Goal: Information Seeking & Learning: Check status

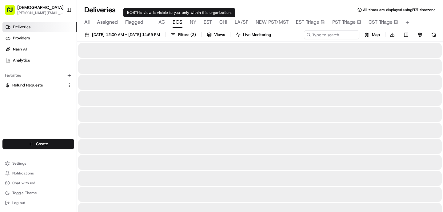
click at [178, 23] on span "BOS" at bounding box center [178, 21] width 10 height 7
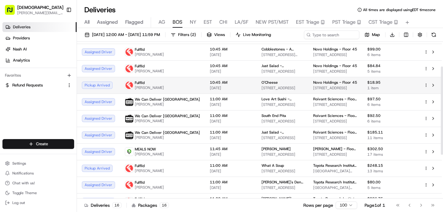
scroll to position [46, 0]
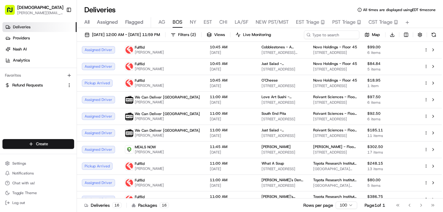
click at [190, 20] on span "NY" at bounding box center [193, 21] width 6 height 7
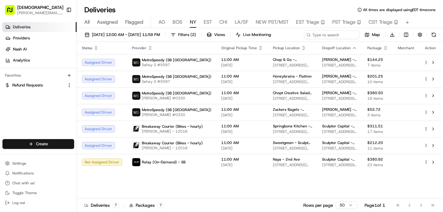
click at [90, 20] on div "All Assigned Flagged [PERSON_NAME] NY EST CHI LA/SF NEW PST/MST EST Triage PST …" at bounding box center [260, 22] width 366 height 11
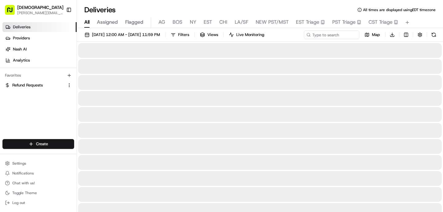
drag, startPoint x: 85, startPoint y: 22, endPoint x: 89, endPoint y: 22, distance: 3.7
click at [85, 22] on span "All" at bounding box center [86, 21] width 5 height 7
click at [341, 34] on input at bounding box center [323, 34] width 74 height 9
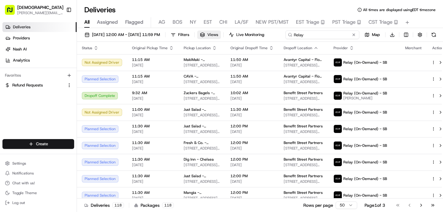
type input "Relay"
click at [218, 32] on span "Views" at bounding box center [213, 35] width 11 height 6
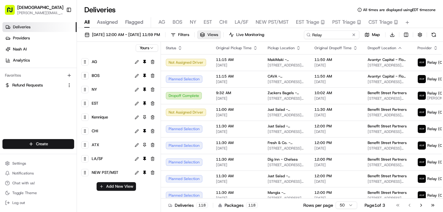
click at [218, 32] on span "Views" at bounding box center [213, 35] width 11 height 6
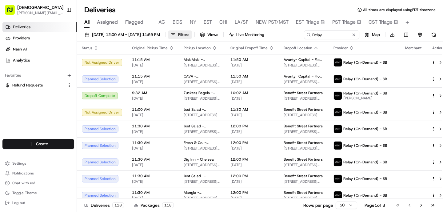
click at [192, 33] on button "Filters" at bounding box center [180, 34] width 24 height 9
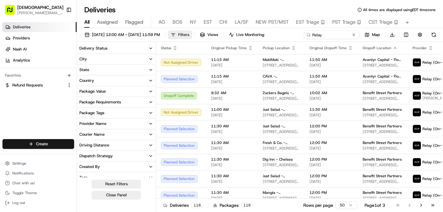
click at [192, 33] on button "Filters" at bounding box center [180, 34] width 24 height 9
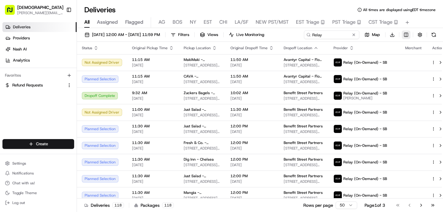
click at [406, 32] on html "Sharebite [PERSON_NAME][EMAIL_ADDRESS][DOMAIN_NAME] Toggle Sidebar Deliveries P…" at bounding box center [221, 106] width 443 height 212
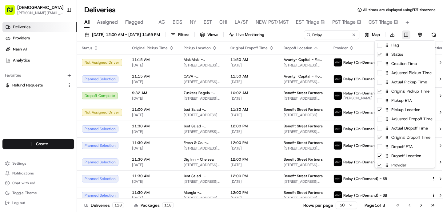
click at [406, 32] on html "Sharebite [PERSON_NAME][EMAIL_ADDRESS][DOMAIN_NAME] Toggle Sidebar Deliveries P…" at bounding box center [221, 106] width 443 height 212
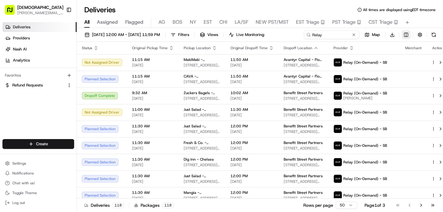
click at [406, 32] on html "Sharebite [PERSON_NAME][EMAIL_ADDRESS][DOMAIN_NAME] Toggle Sidebar Deliveries P…" at bounding box center [221, 106] width 443 height 212
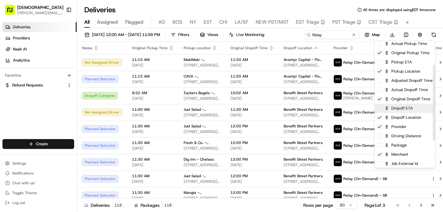
scroll to position [40, 0]
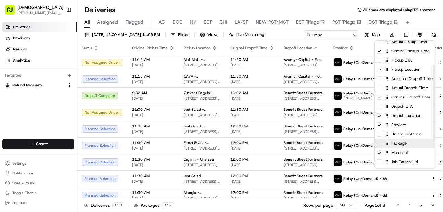
click at [409, 147] on div "Package" at bounding box center [405, 143] width 60 height 9
click at [287, 53] on html "Sharebite [PERSON_NAME][EMAIL_ADDRESS][DOMAIN_NAME] Toggle Sidebar Deliveries P…" at bounding box center [221, 106] width 443 height 212
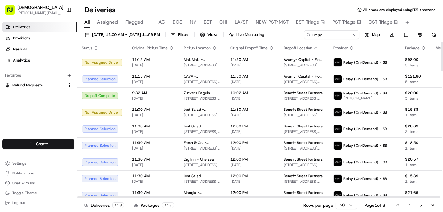
click at [423, 47] on icon "button" at bounding box center [424, 46] width 2 height 1
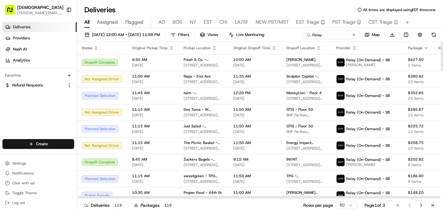
click at [425, 47] on icon "button" at bounding box center [426, 47] width 2 height 1
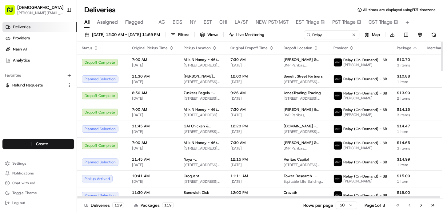
click at [408, 47] on th "Package" at bounding box center [407, 48] width 30 height 12
click at [413, 47] on icon "button" at bounding box center [415, 48] width 5 height 5
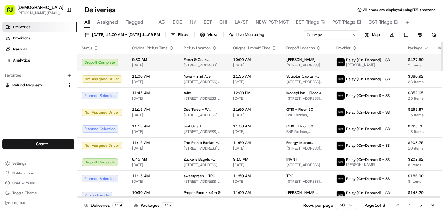
click at [403, 70] on td "$427.50 2 items" at bounding box center [418, 62] width 30 height 17
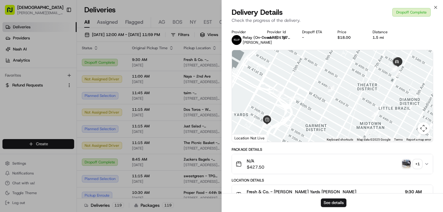
click at [405, 164] on img "button" at bounding box center [406, 164] width 9 height 9
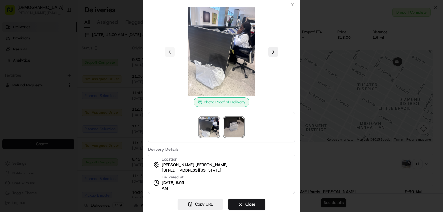
click at [228, 131] on img at bounding box center [234, 127] width 20 height 20
click at [372, 127] on div at bounding box center [221, 106] width 443 height 212
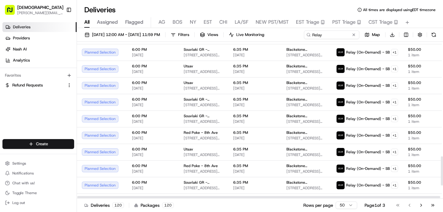
scroll to position [653, 0]
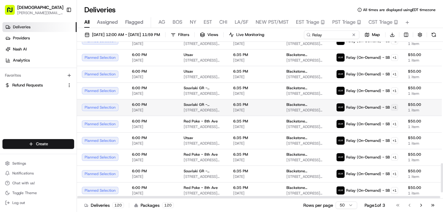
click at [378, 107] on html "Sharebite [PERSON_NAME][EMAIL_ADDRESS][DOMAIN_NAME] Toggle Sidebar Deliveries P…" at bounding box center [221, 106] width 443 height 212
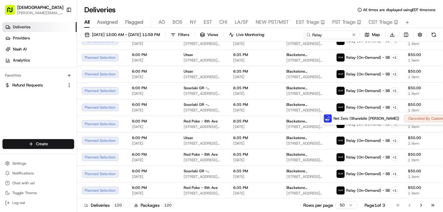
click at [291, 90] on html "Sharebite [PERSON_NAME][EMAIL_ADDRESS][DOMAIN_NAME] Toggle Sidebar Deliveries P…" at bounding box center [221, 106] width 443 height 212
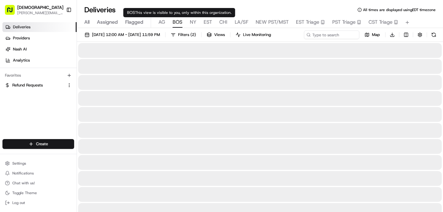
click at [177, 22] on span "BOS" at bounding box center [178, 21] width 10 height 7
click at [164, 22] on span "AG" at bounding box center [162, 21] width 7 height 7
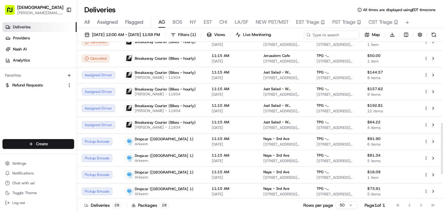
scroll to position [54, 0]
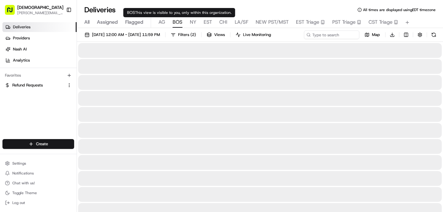
click at [179, 22] on span "BOS" at bounding box center [178, 21] width 10 height 7
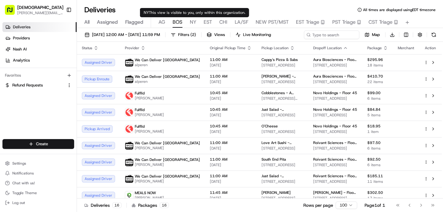
click at [191, 23] on span "NY" at bounding box center [193, 21] width 6 height 7
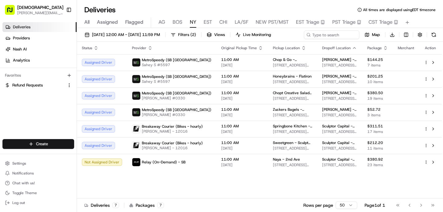
click at [202, 22] on div "All Assigned Flagged [PERSON_NAME] NY EST CHI LA/SF NEW PST/MST EST Triage PST …" at bounding box center [260, 22] width 366 height 11
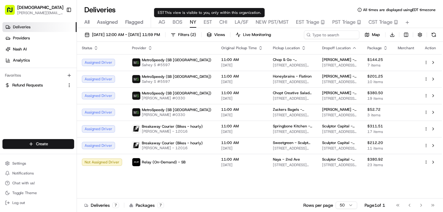
click at [206, 22] on span "EST" at bounding box center [208, 21] width 8 height 7
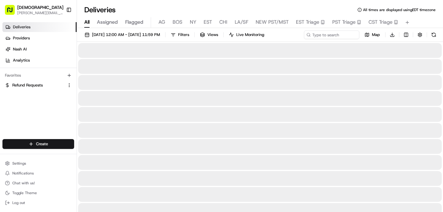
click at [86, 21] on span "All" at bounding box center [86, 21] width 5 height 7
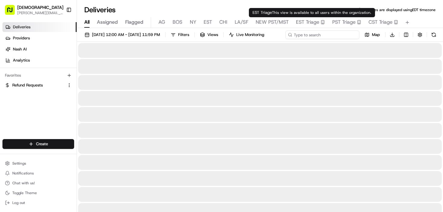
click at [329, 38] on input at bounding box center [323, 34] width 74 height 9
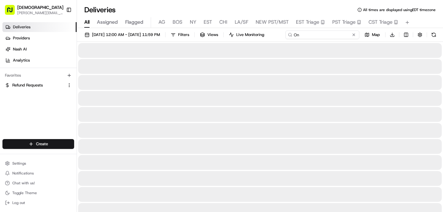
type input "O"
type input "One1"
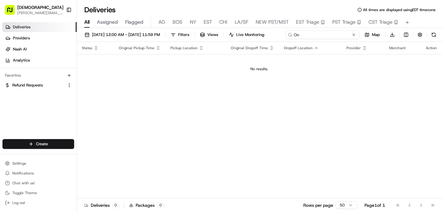
type input "O"
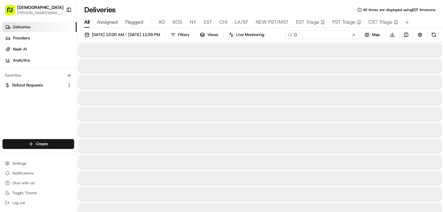
type input "O1"
type input "O"
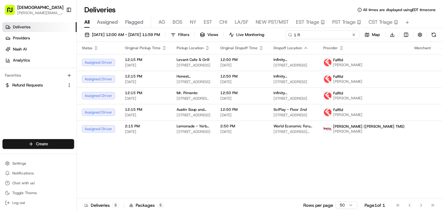
type input "1 Ro"
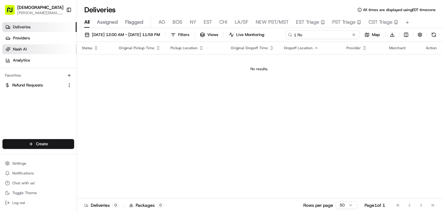
drag, startPoint x: 111, startPoint y: 48, endPoint x: 59, endPoint y: 44, distance: 52.2
click at [59, 44] on div "Sharebite [PERSON_NAME][EMAIL_ADDRESS][DOMAIN_NAME] Toggle Sidebar Deliveries P…" at bounding box center [221, 106] width 443 height 212
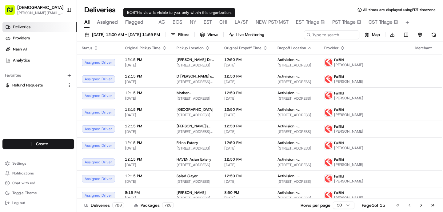
click at [176, 21] on span "BOS" at bounding box center [178, 21] width 10 height 7
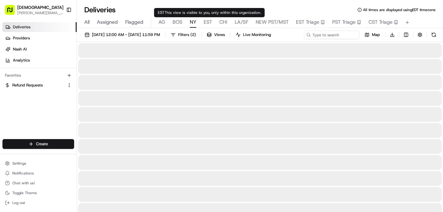
click at [192, 21] on span "NY" at bounding box center [193, 21] width 6 height 7
click at [176, 22] on span "BOS" at bounding box center [178, 21] width 10 height 7
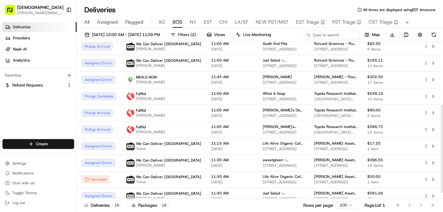
scroll to position [122, 0]
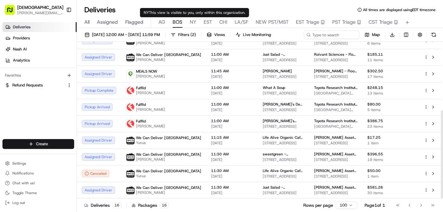
click at [190, 21] on span "NY" at bounding box center [193, 21] width 6 height 7
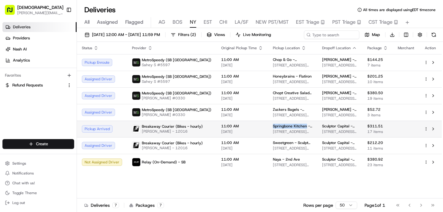
drag, startPoint x: 293, startPoint y: 125, endPoint x: 259, endPoint y: 128, distance: 33.7
click at [268, 128] on td "Springbone Kitchen - [GEOGRAPHIC_DATA] [STREET_ADDRESS][US_STATE]" at bounding box center [292, 129] width 49 height 17
copy span "Springbone Kitchen"
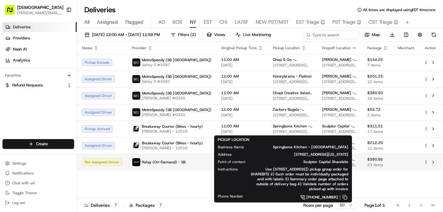
click at [189, 167] on td "Relay (On-Demand) - SB" at bounding box center [171, 162] width 89 height 17
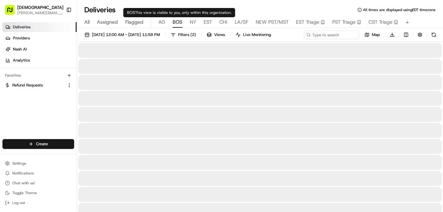
click at [174, 25] on span "BOS" at bounding box center [178, 21] width 10 height 7
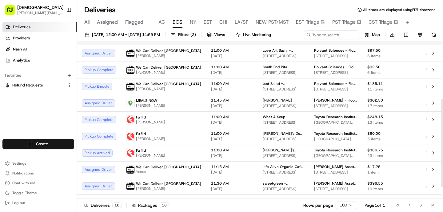
scroll to position [105, 0]
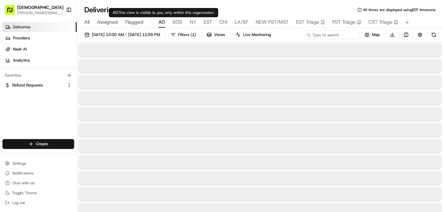
click at [164, 21] on span "AG" at bounding box center [162, 21] width 7 height 7
click at [179, 21] on span "BOS" at bounding box center [178, 21] width 10 height 7
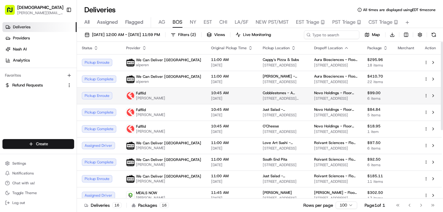
click at [211, 99] on span "[DATE]" at bounding box center [232, 98] width 42 height 5
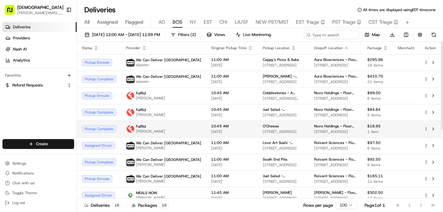
click at [206, 122] on td "10:45 AM [DATE]" at bounding box center [232, 129] width 52 height 17
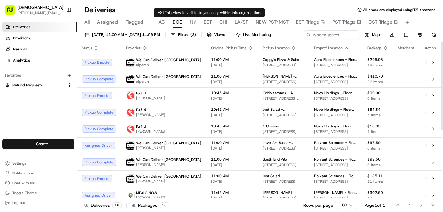
click at [193, 24] on span "NY" at bounding box center [193, 21] width 6 height 7
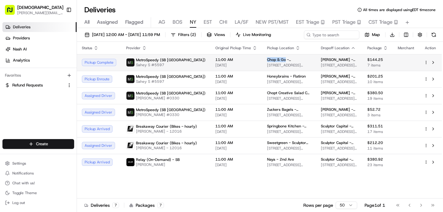
drag, startPoint x: 274, startPoint y: 59, endPoint x: 252, endPoint y: 60, distance: 21.6
click at [262, 60] on td "Chop & Go - [PERSON_NAME][GEOGRAPHIC_DATA][PERSON_NAME] [STREET_ADDRESS][US_STA…" at bounding box center [289, 62] width 54 height 17
copy span "Chop & Go"
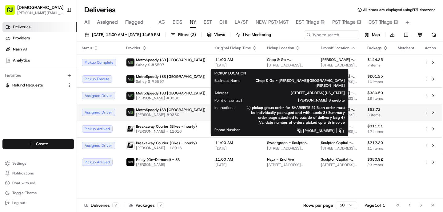
click at [161, 104] on td "MetroSpeedy (SB [GEOGRAPHIC_DATA]) [PERSON_NAME] #0330" at bounding box center [165, 112] width 89 height 17
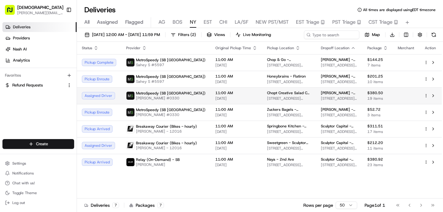
click at [194, 93] on div "MetroSpeedy (SB [GEOGRAPHIC_DATA]) [PERSON_NAME] #0330" at bounding box center [165, 96] width 79 height 10
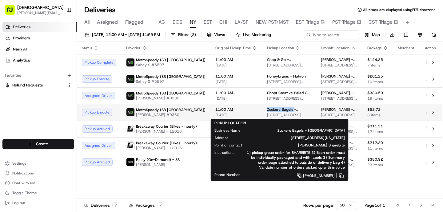
drag, startPoint x: 281, startPoint y: 110, endPoint x: 254, endPoint y: 109, distance: 26.8
click at [262, 110] on td "Zuckers Bagels - [GEOGRAPHIC_DATA] [STREET_ADDRESS][US_STATE]" at bounding box center [289, 112] width 54 height 17
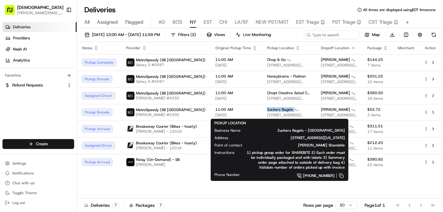
copy span "Zuckers Bagels"
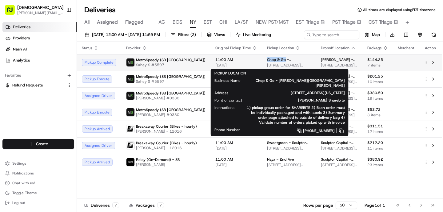
drag, startPoint x: 273, startPoint y: 58, endPoint x: 252, endPoint y: 61, distance: 21.8
click at [262, 61] on td "Chop & Go - [PERSON_NAME][GEOGRAPHIC_DATA][PERSON_NAME] [STREET_ADDRESS][US_STA…" at bounding box center [289, 62] width 54 height 17
copy span "Chop & Go"
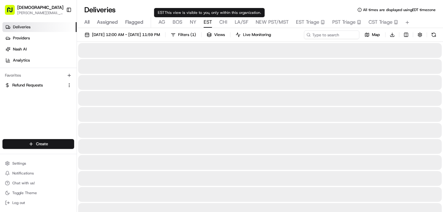
click at [206, 23] on span "EST" at bounding box center [208, 21] width 8 height 7
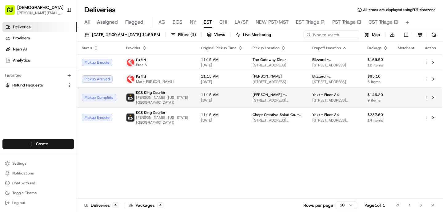
click at [230, 98] on td "11:15 AM [DATE]" at bounding box center [222, 97] width 52 height 20
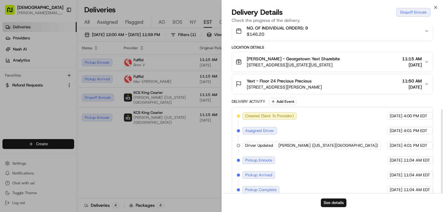
scroll to position [167, 0]
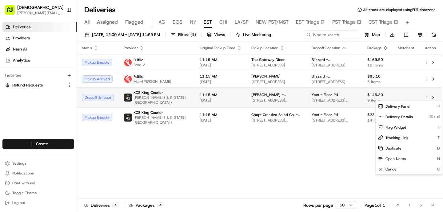
click at [427, 98] on html "Sharebite [PERSON_NAME][EMAIL_ADDRESS][DOMAIN_NAME] Toggle Sidebar Deliveries P…" at bounding box center [221, 106] width 443 height 212
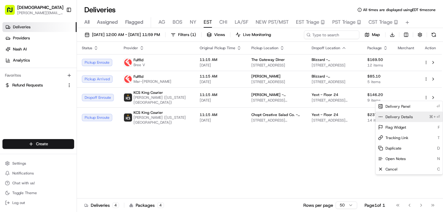
click at [412, 115] on div "Delivery Details ⌘+⏎" at bounding box center [409, 117] width 67 height 10
click at [166, 139] on html "Sharebite [PERSON_NAME][EMAIL_ADDRESS][DOMAIN_NAME] Toggle Sidebar Deliveries P…" at bounding box center [221, 106] width 443 height 212
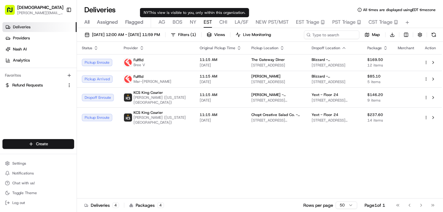
click at [190, 24] on span "NY" at bounding box center [193, 21] width 6 height 7
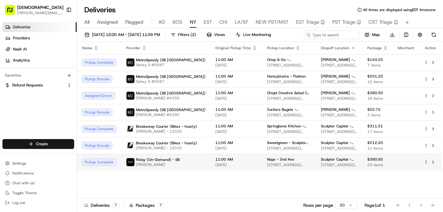
click at [216, 162] on span "11:00 AM" at bounding box center [237, 159] width 42 height 5
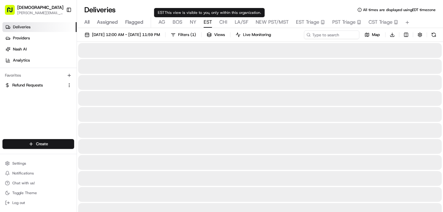
click at [204, 21] on span "EST" at bounding box center [208, 21] width 8 height 7
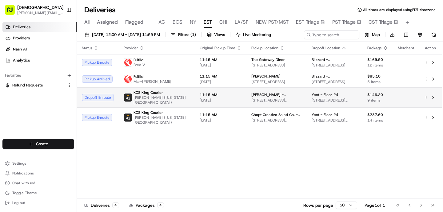
click at [205, 101] on span "[DATE]" at bounding box center [221, 100] width 42 height 5
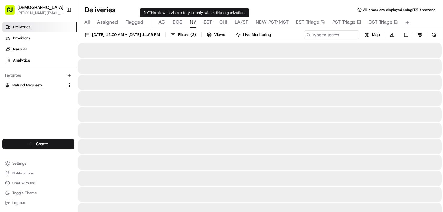
click at [194, 23] on span "NY" at bounding box center [193, 21] width 6 height 7
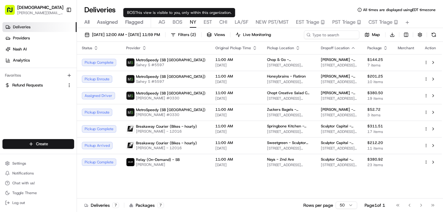
click at [176, 24] on span "BOS" at bounding box center [178, 21] width 10 height 7
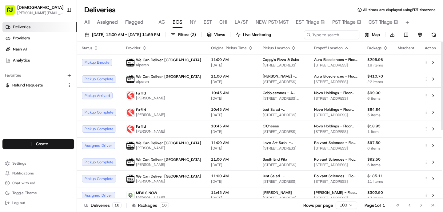
click at [205, 20] on span "EST" at bounding box center [208, 21] width 8 height 7
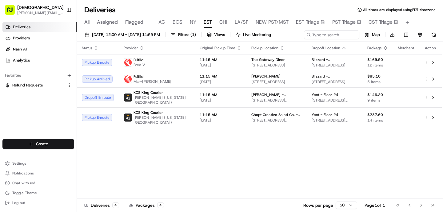
click at [198, 20] on div "All Assigned Flagged [PERSON_NAME] NY EST CHI LA/SF NEW PST/MST EST Triage PST …" at bounding box center [260, 22] width 366 height 11
click at [193, 21] on span "NY" at bounding box center [193, 21] width 6 height 7
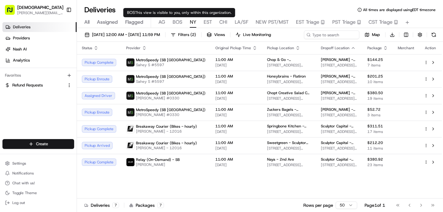
click at [176, 21] on span "BOS" at bounding box center [178, 21] width 10 height 7
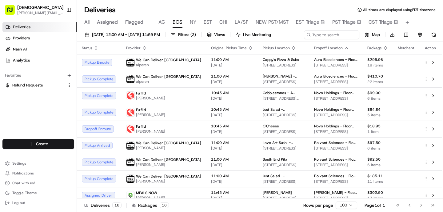
click at [196, 22] on div "All Assigned Flagged [PERSON_NAME] NY EST CHI LA/SF NEW PST/MST EST Triage PST …" at bounding box center [260, 22] width 366 height 11
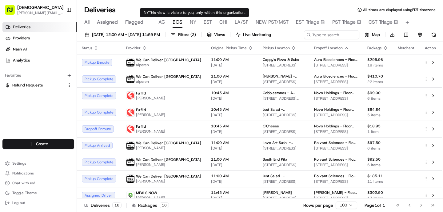
click at [195, 22] on span "NY" at bounding box center [193, 21] width 6 height 7
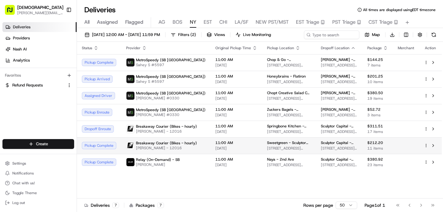
click at [152, 144] on span "Breakaway Courier (Bikes - hourly)" at bounding box center [166, 143] width 61 height 5
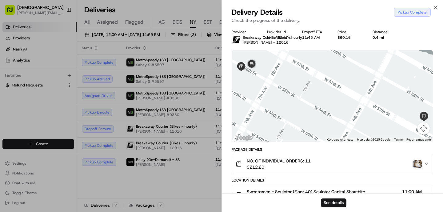
click at [420, 162] on img "button" at bounding box center [418, 164] width 9 height 9
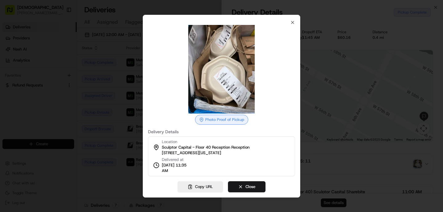
click at [107, 160] on div at bounding box center [221, 106] width 443 height 212
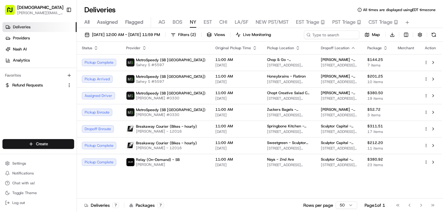
click at [177, 25] on span "BOS" at bounding box center [178, 21] width 10 height 7
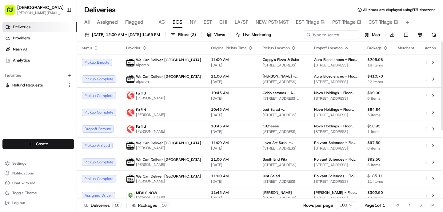
click at [208, 23] on span "EST" at bounding box center [208, 21] width 8 height 7
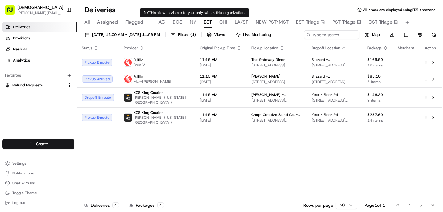
click at [194, 23] on span "NY" at bounding box center [193, 21] width 6 height 7
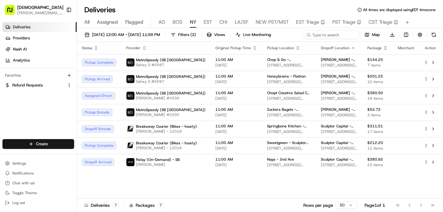
click at [206, 21] on span "EST" at bounding box center [208, 21] width 8 height 7
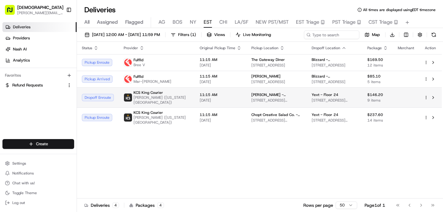
click at [207, 95] on span "11:15 AM" at bounding box center [221, 94] width 42 height 5
click at [252, 95] on span "[PERSON_NAME] - [GEOGRAPHIC_DATA]" at bounding box center [277, 94] width 50 height 5
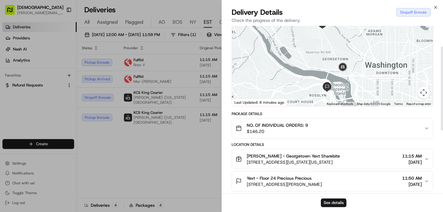
scroll to position [48, 0]
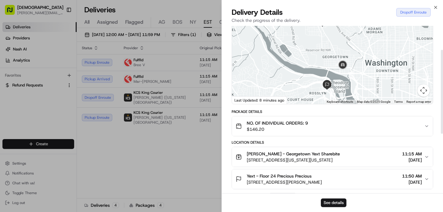
click at [350, 163] on div "[PERSON_NAME] - Georgetown Yext Sharebite [STREET_ADDRESS][US_STATE][US_STATE] …" at bounding box center [330, 157] width 189 height 12
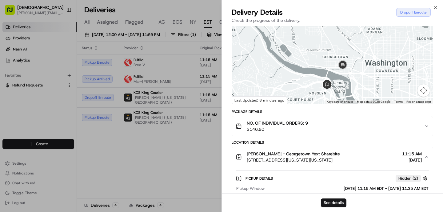
drag, startPoint x: 350, startPoint y: 159, endPoint x: 246, endPoint y: 161, distance: 104.1
click at [246, 161] on div "[PERSON_NAME] - Georgetown Yext Sharebite [STREET_ADDRESS][US_STATE][US_STATE] …" at bounding box center [330, 157] width 189 height 12
copy span "[STREET_ADDRESS][US_STATE][US_STATE]"
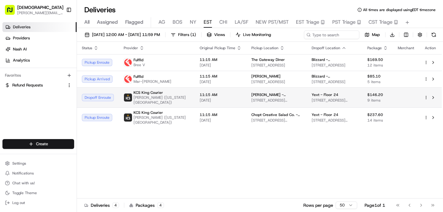
click at [252, 96] on span "[PERSON_NAME] - [GEOGRAPHIC_DATA]" at bounding box center [277, 94] width 50 height 5
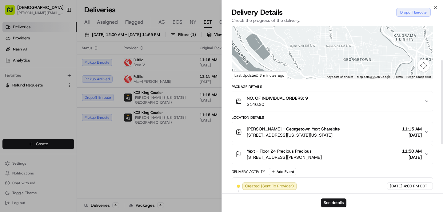
scroll to position [88, 0]
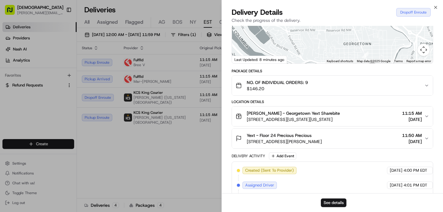
drag, startPoint x: 244, startPoint y: 118, endPoint x: 358, endPoint y: 124, distance: 114.4
click at [358, 124] on button "[PERSON_NAME] - Georgetown Yext Sharebite [STREET_ADDRESS][US_STATE][US_STATE] …" at bounding box center [332, 117] width 201 height 20
click at [340, 117] on span "[STREET_ADDRESS][US_STATE][US_STATE]" at bounding box center [293, 119] width 93 height 6
drag, startPoint x: 352, startPoint y: 119, endPoint x: 246, endPoint y: 121, distance: 105.3
click at [247, 121] on div "[PERSON_NAME] - Georgetown Yext Sharebite [STREET_ADDRESS][US_STATE][US_STATE] …" at bounding box center [330, 116] width 189 height 12
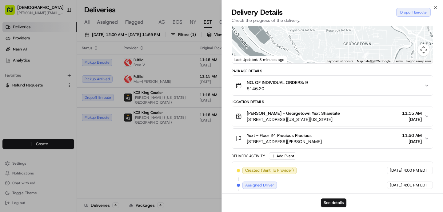
copy span "[STREET_ADDRESS][US_STATE][US_STATE]"
drag, startPoint x: 289, startPoint y: 111, endPoint x: 243, endPoint y: 112, distance: 45.9
click at [243, 113] on div "[PERSON_NAME] - Georgetown Yext Sharebite [STREET_ADDRESS][US_STATE][US_STATE]" at bounding box center [288, 116] width 104 height 12
copy span "[PERSON_NAME] - [GEOGRAPHIC_DATA]"
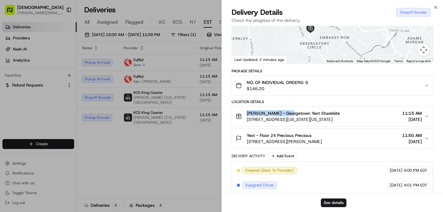
drag, startPoint x: 342, startPoint y: 38, endPoint x: 321, endPoint y: 88, distance: 54.2
click at [321, 88] on div "Provider KCS King Courier [PERSON_NAME] ([US_STATE][GEOGRAPHIC_DATA]) Provider …" at bounding box center [333, 104] width 202 height 327
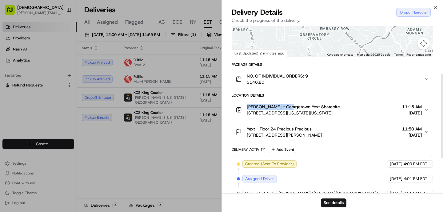
scroll to position [96, 0]
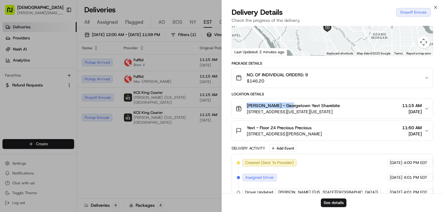
drag, startPoint x: 301, startPoint y: 46, endPoint x: 302, endPoint y: 32, distance: 14.2
click at [302, 32] on div at bounding box center [332, 10] width 201 height 92
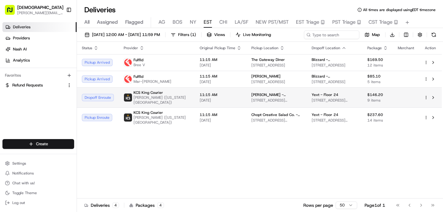
click at [158, 99] on span "[PERSON_NAME] ([US_STATE][GEOGRAPHIC_DATA])" at bounding box center [162, 100] width 56 height 10
click at [204, 98] on span "[DATE]" at bounding box center [221, 100] width 42 height 5
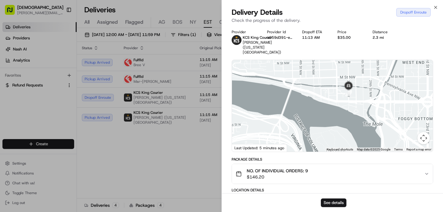
drag, startPoint x: 342, startPoint y: 124, endPoint x: 346, endPoint y: 117, distance: 8.1
click at [346, 117] on div at bounding box center [332, 106] width 201 height 92
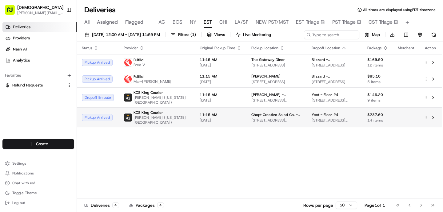
click at [195, 115] on td "11:15 AM [DATE]" at bounding box center [221, 117] width 52 height 20
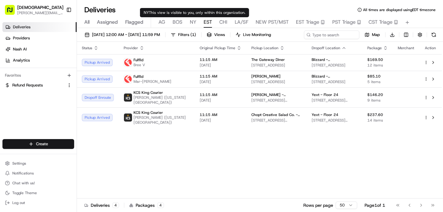
click at [193, 22] on span "NY" at bounding box center [193, 21] width 6 height 7
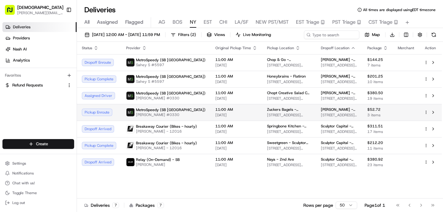
click at [178, 113] on div "MetroSpeedy (SB [GEOGRAPHIC_DATA]) [PERSON_NAME] #0330" at bounding box center [165, 112] width 79 height 10
click at [173, 113] on span "[PERSON_NAME] #0330" at bounding box center [171, 114] width 70 height 5
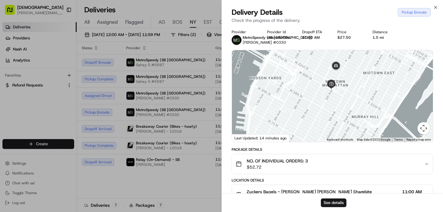
drag, startPoint x: 323, startPoint y: 55, endPoint x: 323, endPoint y: 69, distance: 13.5
click at [323, 69] on div at bounding box center [332, 96] width 201 height 92
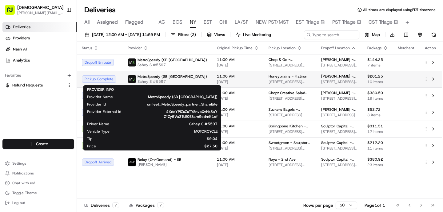
click at [161, 77] on span "MetroSpeedy (SB [GEOGRAPHIC_DATA])" at bounding box center [173, 76] width 70 height 5
click at [141, 103] on span "onfleet_MetroSpeedy_partner_ShareBite" at bounding box center [167, 104] width 102 height 5
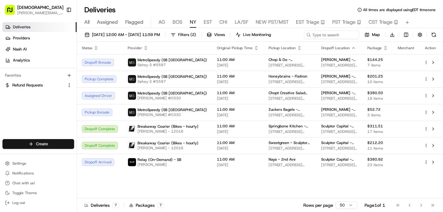
click at [182, 25] on div "All Assigned Flagged [PERSON_NAME] NY EST CHI LA/SF NEW PST/MST EST Triage PST …" at bounding box center [260, 22] width 366 height 11
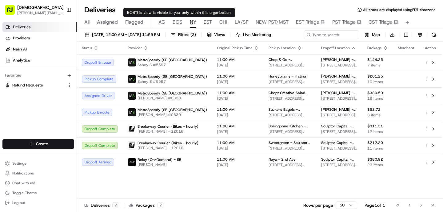
click at [178, 23] on span "BOS" at bounding box center [178, 21] width 10 height 7
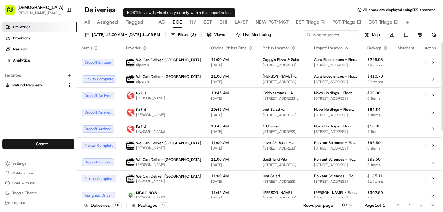
click at [165, 21] on div "All Assigned Flagged [PERSON_NAME] NY EST CHI LA/SF NEW PST/MST EST Triage PST …" at bounding box center [260, 22] width 366 height 11
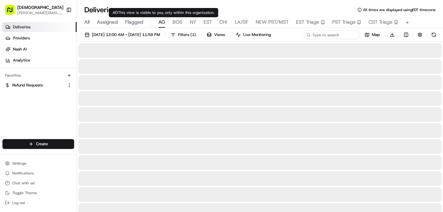
click at [161, 22] on span "AG" at bounding box center [162, 21] width 7 height 7
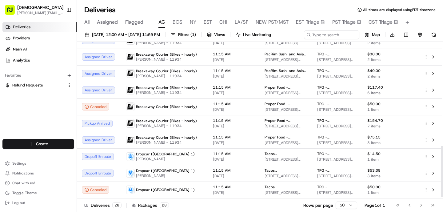
scroll to position [322, 0]
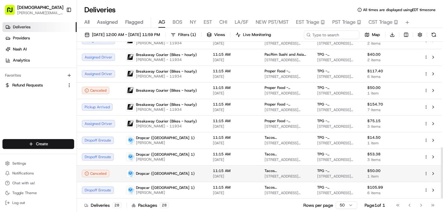
click at [181, 171] on div "Dropcar ([GEOGRAPHIC_DATA] 1)" at bounding box center [164, 173] width 77 height 9
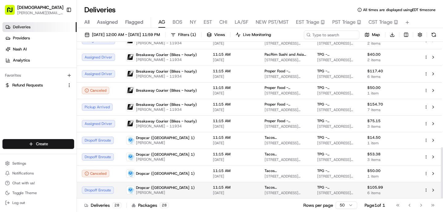
click at [183, 186] on div "Dropcar ([GEOGRAPHIC_DATA] 1) [PERSON_NAME]" at bounding box center [164, 190] width 77 height 10
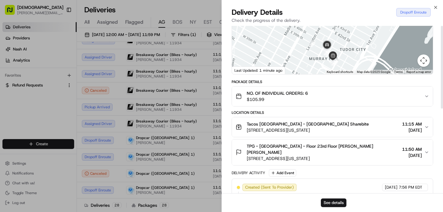
scroll to position [0, 0]
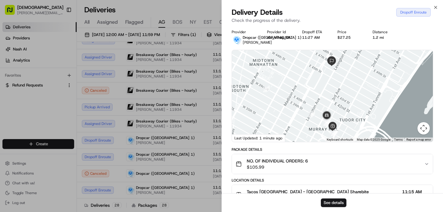
drag, startPoint x: 338, startPoint y: 103, endPoint x: 335, endPoint y: 111, distance: 7.6
click at [335, 111] on div at bounding box center [332, 96] width 201 height 92
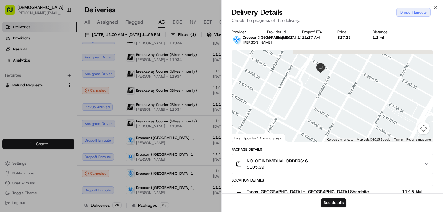
drag, startPoint x: 336, startPoint y: 103, endPoint x: 334, endPoint y: 143, distance: 40.1
click at [334, 144] on div "Provider Dropcar ([GEOGRAPHIC_DATA] 1) [PERSON_NAME] Provider Id dlv_VZuqcNAHkx…" at bounding box center [333, 199] width 202 height 338
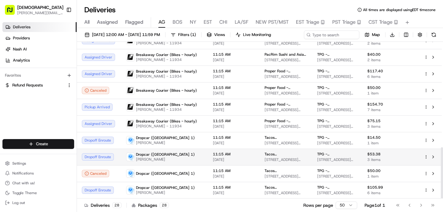
click at [245, 156] on td "11:15 AM [DATE]" at bounding box center [234, 157] width 52 height 17
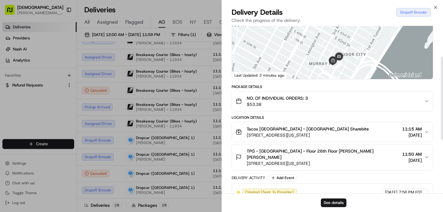
scroll to position [119, 0]
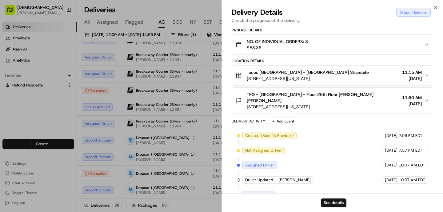
drag, startPoint x: 332, startPoint y: 79, endPoint x: 244, endPoint y: 77, distance: 88.4
click at [244, 77] on div "Tacos [GEOGRAPHIC_DATA] - [GEOGRAPHIC_DATA] Sharebite [STREET_ADDRESS][US_STATE]" at bounding box center [302, 75] width 133 height 12
copy div "Tacos [GEOGRAPHIC_DATA] - [GEOGRAPHIC_DATA] Sharebite [STREET_ADDRESS][US_STATE]"
drag, startPoint x: 319, startPoint y: 102, endPoint x: 247, endPoint y: 102, distance: 72.1
click at [247, 102] on div "TPG - [GEOGRAPHIC_DATA] - Floor 26th Floor [PERSON_NAME] [PERSON_NAME] [STREET_…" at bounding box center [318, 100] width 164 height 18
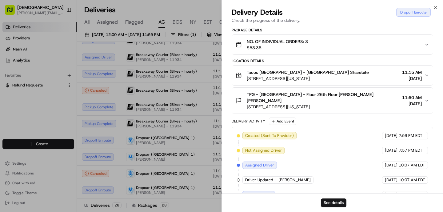
copy span "[STREET_ADDRESS][US_STATE]"
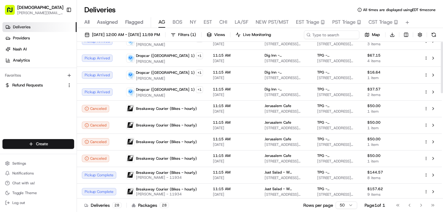
scroll to position [0, 0]
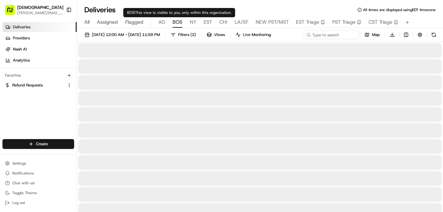
click at [180, 21] on span "BOS" at bounding box center [178, 21] width 10 height 7
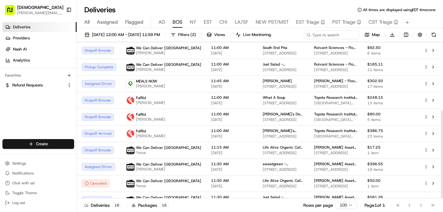
scroll to position [122, 0]
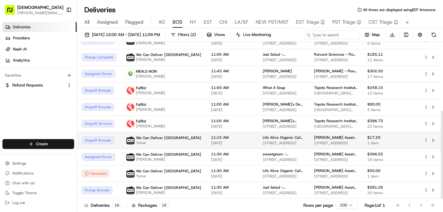
click at [211, 144] on span "[DATE]" at bounding box center [232, 143] width 42 height 5
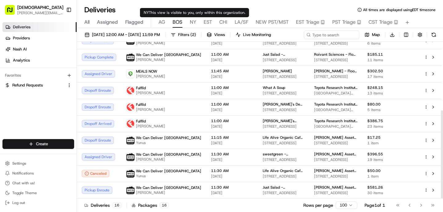
click at [191, 25] on span "NY" at bounding box center [193, 21] width 6 height 7
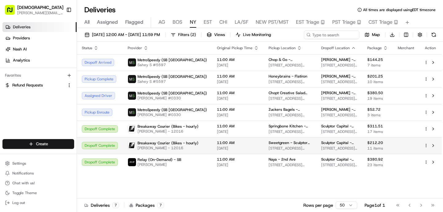
click at [187, 149] on span "[PERSON_NAME] - 12016" at bounding box center [168, 148] width 61 height 5
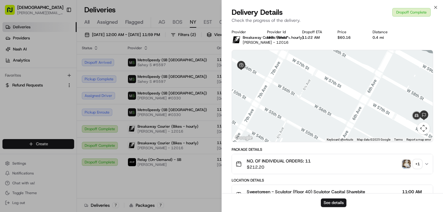
scroll to position [201, 0]
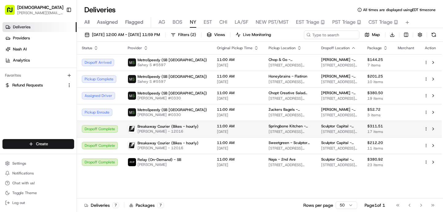
click at [186, 129] on span "[PERSON_NAME] - 12016" at bounding box center [168, 131] width 61 height 5
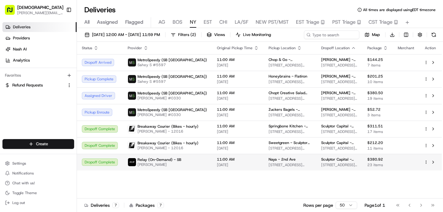
click at [188, 167] on div "Relay (On-Demand) - SB [PERSON_NAME]" at bounding box center [167, 162] width 79 height 10
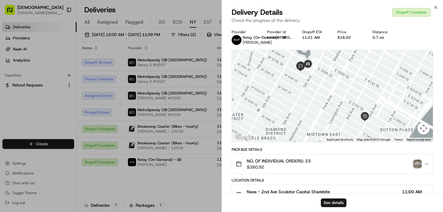
scroll to position [187, 0]
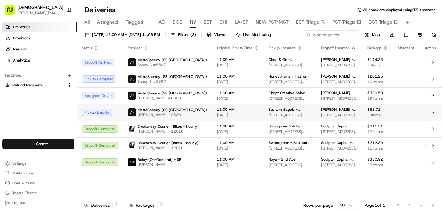
click at [188, 107] on td "MetroSpeedy (SB [GEOGRAPHIC_DATA]) [PERSON_NAME] #0330" at bounding box center [167, 112] width 89 height 17
click at [194, 111] on div "MetroSpeedy (SB [GEOGRAPHIC_DATA]) [PERSON_NAME] #0330" at bounding box center [167, 112] width 79 height 10
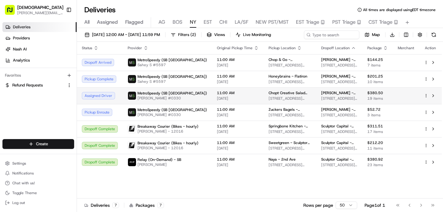
click at [180, 99] on div "MetroSpeedy (SB [GEOGRAPHIC_DATA]) [PERSON_NAME] #0330" at bounding box center [167, 96] width 79 height 10
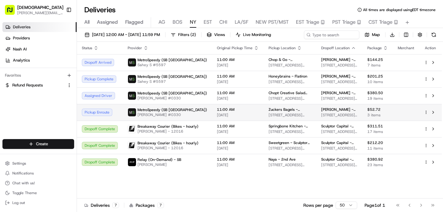
click at [185, 115] on div "MetroSpeedy (SB [GEOGRAPHIC_DATA]) [PERSON_NAME] #0330" at bounding box center [167, 112] width 79 height 10
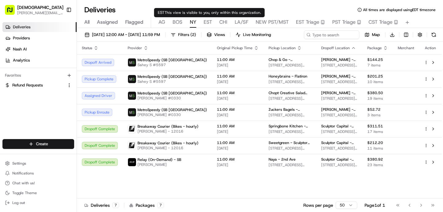
click at [210, 20] on span "EST" at bounding box center [208, 21] width 8 height 7
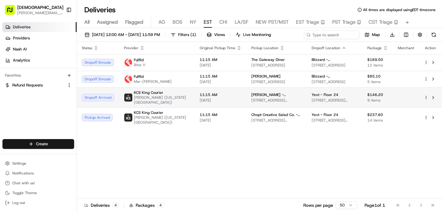
click at [164, 102] on span "[PERSON_NAME] ([US_STATE][GEOGRAPHIC_DATA])" at bounding box center [162, 100] width 56 height 10
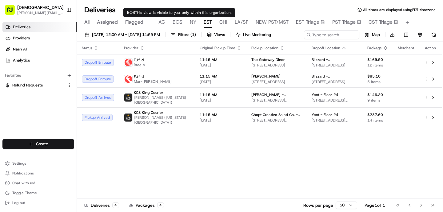
click at [175, 22] on span "BOS" at bounding box center [178, 21] width 10 height 7
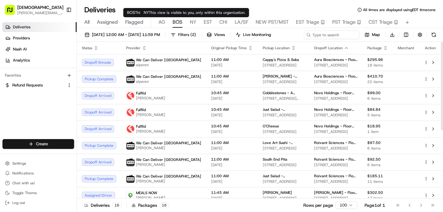
click at [194, 21] on span "NY" at bounding box center [193, 21] width 6 height 7
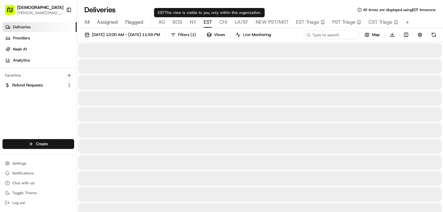
click at [207, 22] on span "EST" at bounding box center [208, 21] width 8 height 7
click at [194, 23] on span "NY" at bounding box center [193, 21] width 6 height 7
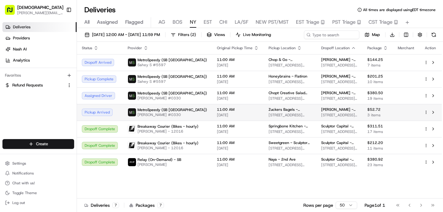
click at [223, 113] on span "[DATE]" at bounding box center [238, 115] width 42 height 5
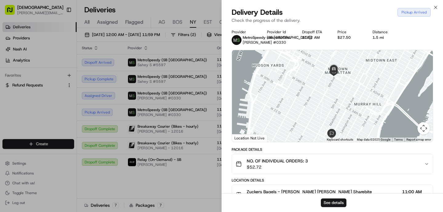
click at [222, 113] on div "Close Delivery Details Pickup Arrived Check the progress of the delivery. Provi…" at bounding box center [333, 106] width 222 height 212
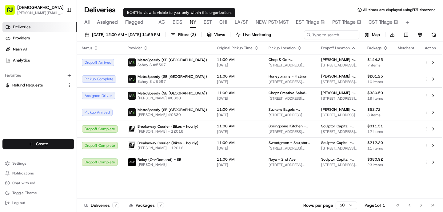
click at [180, 22] on span "BOS" at bounding box center [178, 21] width 10 height 7
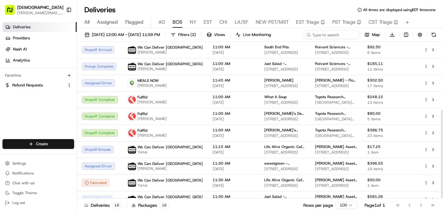
scroll to position [122, 0]
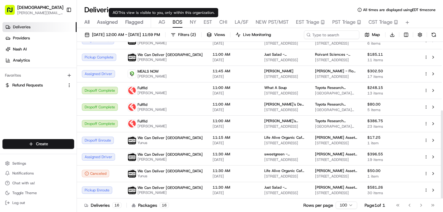
click at [162, 22] on span "AG" at bounding box center [162, 21] width 7 height 7
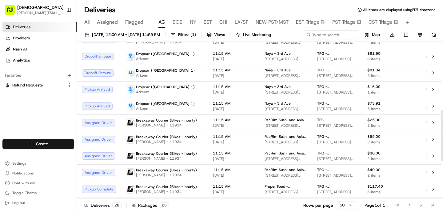
scroll to position [208, 0]
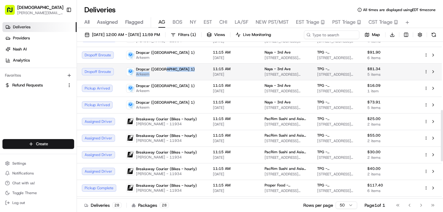
click at [188, 71] on div "Dropcar ([GEOGRAPHIC_DATA] 1) [PERSON_NAME]" at bounding box center [164, 72] width 77 height 10
click at [213, 72] on div "11:15 AM [DATE]" at bounding box center [234, 72] width 42 height 10
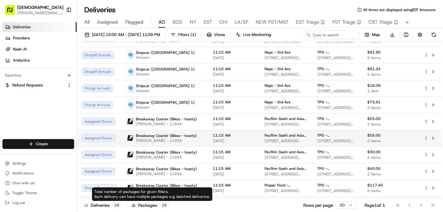
click at [170, 131] on td "Breakaway Courier (Bikes - hourly) [PERSON_NAME] - 11934" at bounding box center [164, 138] width 87 height 17
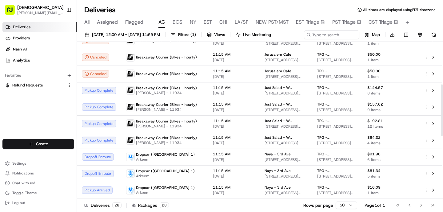
scroll to position [182, 0]
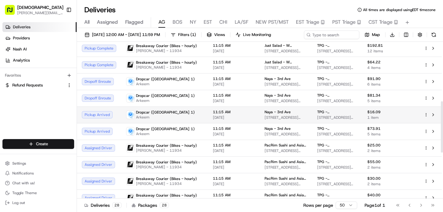
click at [167, 120] on td "Dropcar ([GEOGRAPHIC_DATA] 1) [PERSON_NAME]" at bounding box center [164, 115] width 87 height 17
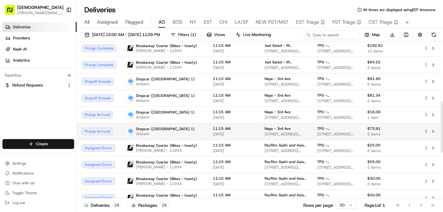
click at [176, 131] on div "Dropcar ([GEOGRAPHIC_DATA] 1) [PERSON_NAME]" at bounding box center [164, 132] width 77 height 10
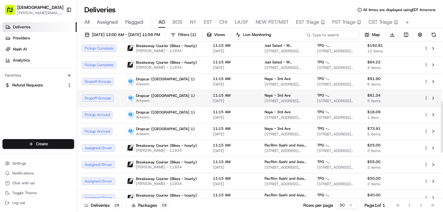
click at [176, 91] on td "Dropcar ([GEOGRAPHIC_DATA] 1) [PERSON_NAME]" at bounding box center [164, 98] width 87 height 17
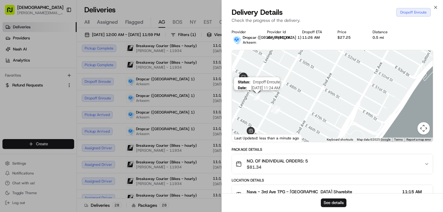
drag, startPoint x: 242, startPoint y: 99, endPoint x: 271, endPoint y: 97, distance: 28.7
click at [260, 97] on img "10" at bounding box center [257, 97] width 7 height 7
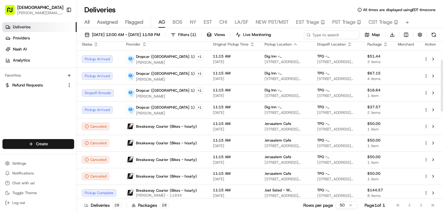
scroll to position [0, 0]
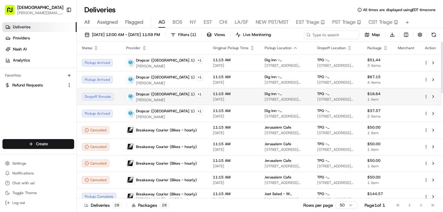
click at [213, 95] on span "11:15 AM" at bounding box center [234, 93] width 42 height 5
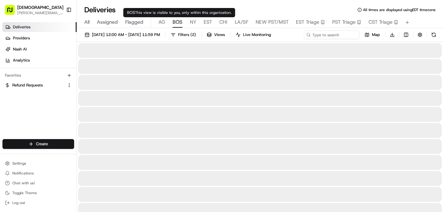
click at [179, 21] on span "BOS" at bounding box center [178, 21] width 10 height 7
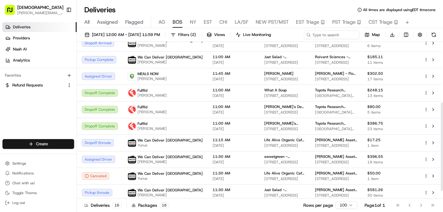
scroll to position [122, 0]
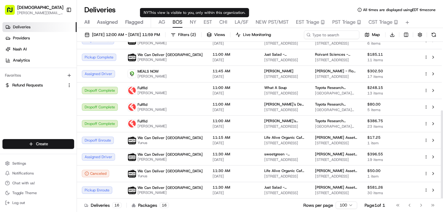
click at [193, 22] on span "NY" at bounding box center [193, 21] width 6 height 7
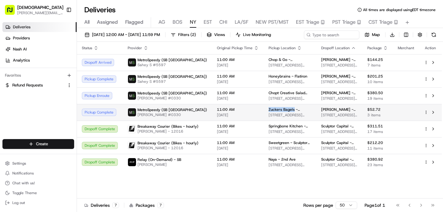
drag, startPoint x: 282, startPoint y: 109, endPoint x: 255, endPoint y: 109, distance: 27.1
click at [264, 109] on td "Zuckers Bagels - [GEOGRAPHIC_DATA] [STREET_ADDRESS][US_STATE]" at bounding box center [290, 112] width 53 height 17
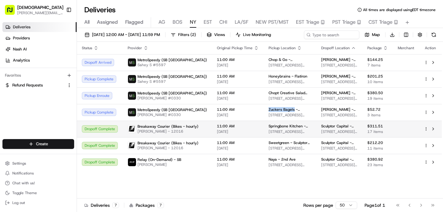
copy span "Zuckers Bagels"
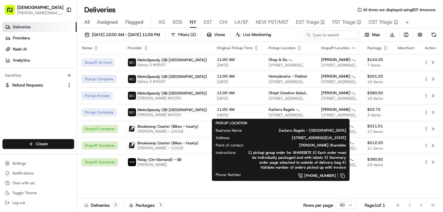
click at [172, 21] on div "All Assigned Flagged [PERSON_NAME] NY EST CHI LA/SF NEW PST/MST EST Triage PST …" at bounding box center [260, 22] width 366 height 11
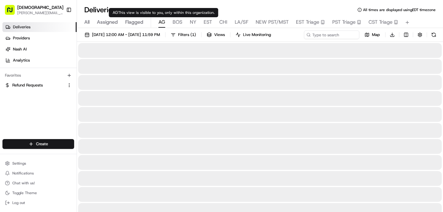
click at [161, 22] on span "AG" at bounding box center [162, 21] width 7 height 7
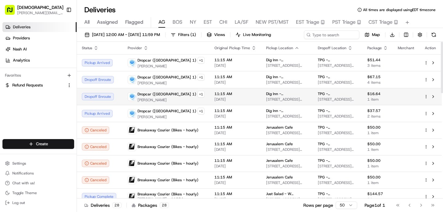
click at [225, 90] on td "11:15 AM [DATE]" at bounding box center [236, 96] width 52 height 17
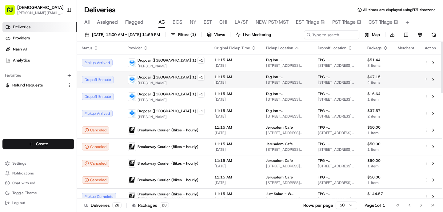
click at [215, 81] on span "[DATE]" at bounding box center [236, 82] width 42 height 5
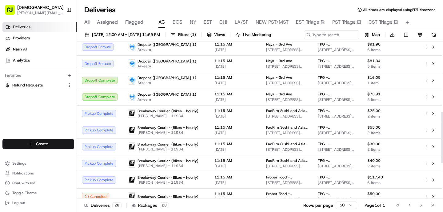
scroll to position [216, 0]
click at [190, 145] on span "Breakaway Courier (Bikes - hourly)" at bounding box center [168, 144] width 61 height 5
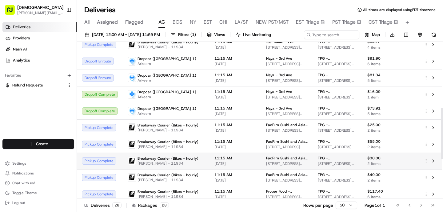
scroll to position [196, 0]
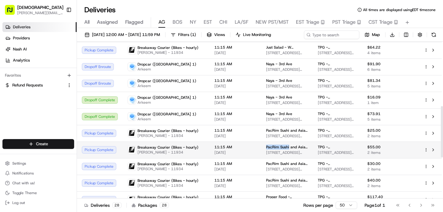
drag, startPoint x: 280, startPoint y: 146, endPoint x: 254, endPoint y: 145, distance: 25.6
click at [261, 145] on td "PacRim Sushi and Asian Cuisine [STREET_ADDRESS][US_STATE]" at bounding box center [287, 150] width 52 height 17
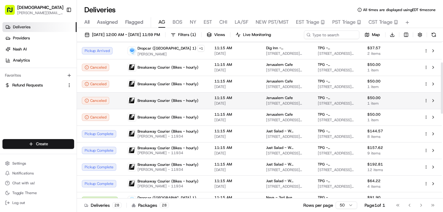
scroll to position [0, 0]
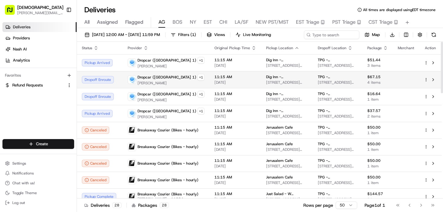
click at [187, 84] on div "Dropcar ([GEOGRAPHIC_DATA] 1) + 1 [PERSON_NAME]" at bounding box center [166, 80] width 77 height 12
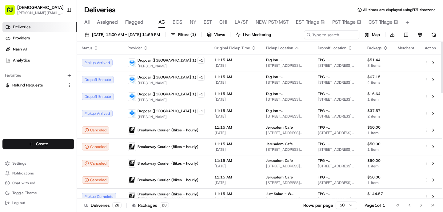
click at [181, 23] on span "BOS" at bounding box center [178, 21] width 10 height 7
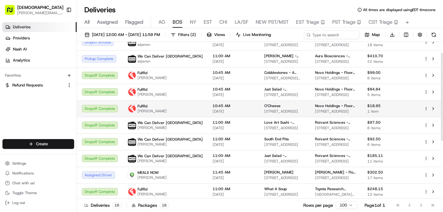
scroll to position [21, 0]
click at [213, 105] on span "10:45 AM" at bounding box center [234, 105] width 42 height 5
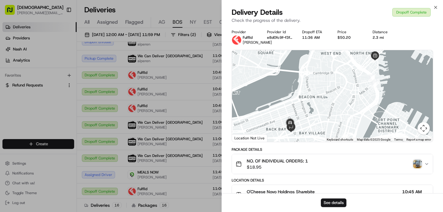
scroll to position [206, 0]
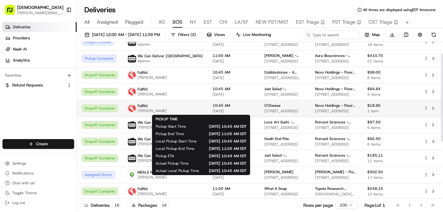
click at [208, 101] on td "10:45 AM [DATE]" at bounding box center [234, 108] width 52 height 17
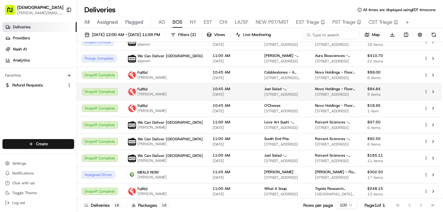
click at [213, 90] on span "10:45 AM" at bounding box center [234, 89] width 42 height 5
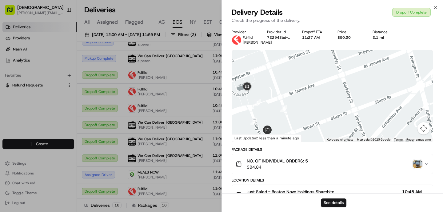
click at [417, 168] on img "button" at bounding box center [418, 164] width 9 height 9
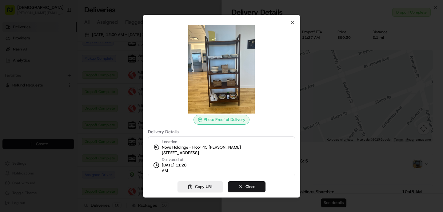
click at [126, 117] on div at bounding box center [221, 106] width 443 height 212
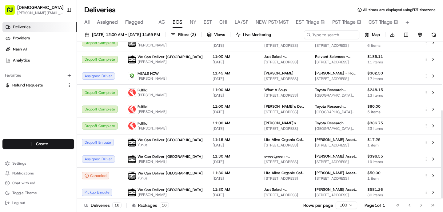
scroll to position [122, 0]
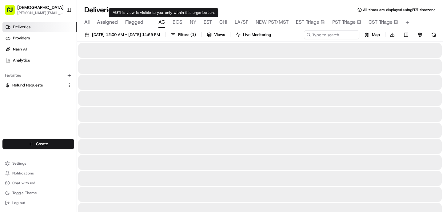
click at [162, 22] on span "AG" at bounding box center [162, 21] width 7 height 7
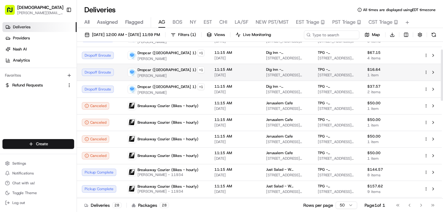
scroll to position [25, 0]
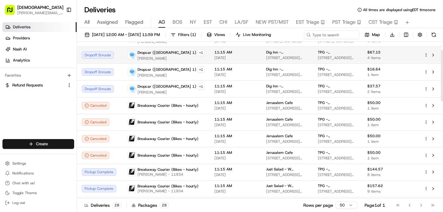
click at [261, 57] on td "[GEOGRAPHIC_DATA] - [PERSON_NAME][GEOGRAPHIC_DATA][PERSON_NAME] [STREET_ADDRESS…" at bounding box center [287, 54] width 52 height 17
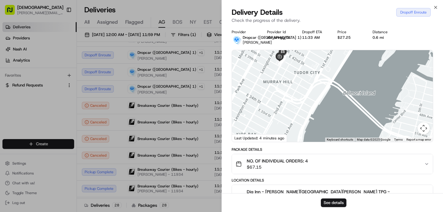
drag, startPoint x: 279, startPoint y: 68, endPoint x: 275, endPoint y: 109, distance: 40.8
click at [276, 109] on div at bounding box center [332, 96] width 201 height 92
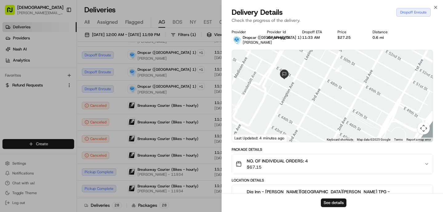
drag, startPoint x: 302, startPoint y: 68, endPoint x: 301, endPoint y: 109, distance: 40.7
click at [301, 110] on div at bounding box center [332, 96] width 201 height 92
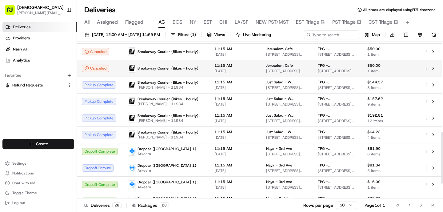
scroll to position [322, 0]
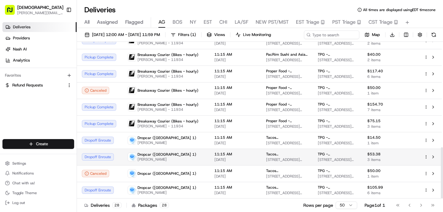
click at [188, 158] on div "Dropcar ([GEOGRAPHIC_DATA] 1) [PERSON_NAME]" at bounding box center [166, 157] width 77 height 10
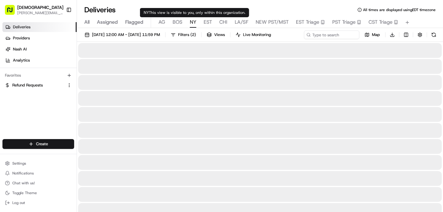
click at [193, 19] on body "Sharebite [PERSON_NAME][EMAIL_ADDRESS][DOMAIN_NAME] Toggle Sidebar Deliveries P…" at bounding box center [221, 106] width 443 height 212
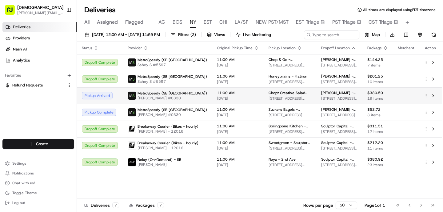
click at [154, 103] on td "MetroSpeedy (SB [GEOGRAPHIC_DATA]) [PERSON_NAME] #0330" at bounding box center [167, 95] width 89 height 17
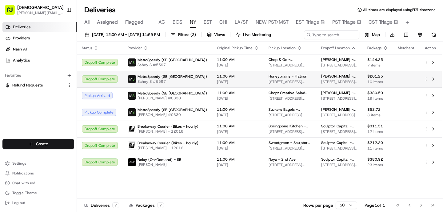
click at [160, 80] on span "Sahey S #5597" at bounding box center [173, 81] width 70 height 5
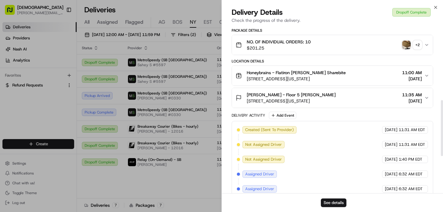
scroll to position [334, 0]
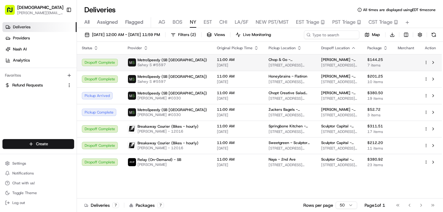
click at [174, 55] on td "MetroSpeedy (SB [GEOGRAPHIC_DATA]) Sahey S #5597" at bounding box center [167, 62] width 89 height 17
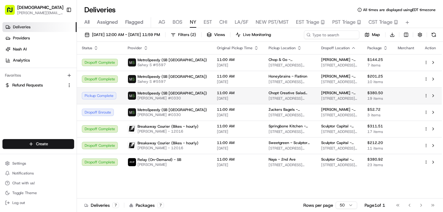
click at [178, 96] on div "MetroSpeedy (SB [GEOGRAPHIC_DATA]) [PERSON_NAME] #0330" at bounding box center [167, 96] width 79 height 10
click at [297, 101] on span "[STREET_ADDRESS][US_STATE]" at bounding box center [290, 98] width 43 height 5
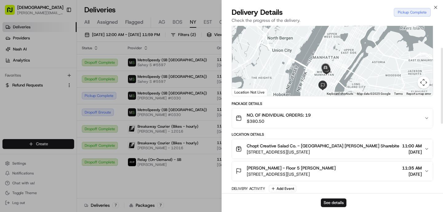
scroll to position [50, 0]
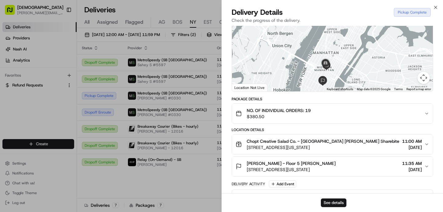
drag, startPoint x: 245, startPoint y: 147, endPoint x: 337, endPoint y: 147, distance: 91.5
click at [337, 147] on div "Chopt Creative Salad Co. - [GEOGRAPHIC_DATA] [PERSON_NAME] Sharebite [STREET_AD…" at bounding box center [318, 144] width 164 height 12
drag, startPoint x: 337, startPoint y: 173, endPoint x: 254, endPoint y: 173, distance: 82.5
click at [254, 173] on button "[PERSON_NAME] - Floor [GEOGRAPHIC_DATA][PERSON_NAME][STREET_ADDRESS][US_STATE] …" at bounding box center [332, 167] width 201 height 20
drag, startPoint x: 244, startPoint y: 169, endPoint x: 323, endPoint y: 165, distance: 79.0
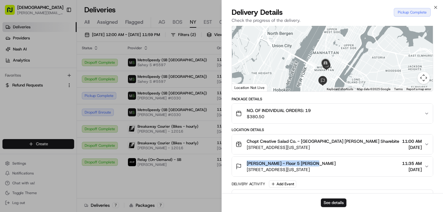
click at [323, 165] on div "[PERSON_NAME] - Floor [GEOGRAPHIC_DATA][PERSON_NAME][STREET_ADDRESS][US_STATE]" at bounding box center [286, 166] width 100 height 12
drag, startPoint x: 336, startPoint y: 171, endPoint x: 246, endPoint y: 171, distance: 89.9
click at [246, 171] on div "[PERSON_NAME] - Floor [GEOGRAPHIC_DATA][PERSON_NAME][STREET_ADDRESS][US_STATE] …" at bounding box center [330, 166] width 189 height 12
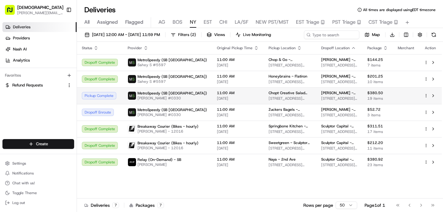
click at [212, 93] on td "11:00 AM [DATE]" at bounding box center [238, 95] width 52 height 17
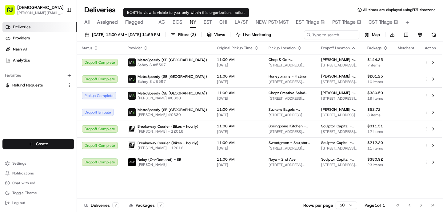
click at [181, 23] on span "BOS" at bounding box center [178, 21] width 10 height 7
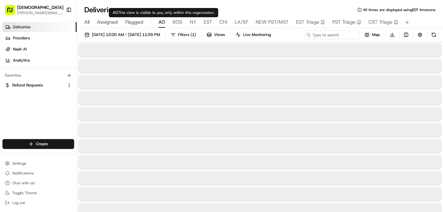
click at [163, 25] on span "AG" at bounding box center [162, 21] width 7 height 7
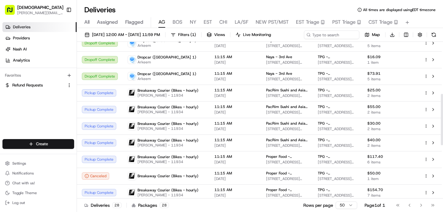
scroll to position [322, 0]
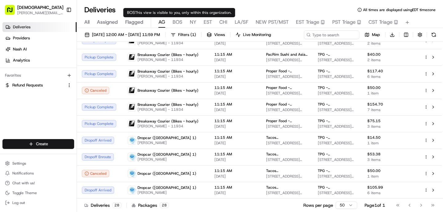
click at [175, 22] on span "BOS" at bounding box center [178, 21] width 10 height 7
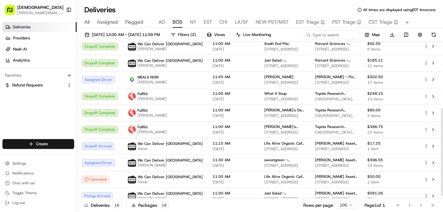
scroll to position [122, 0]
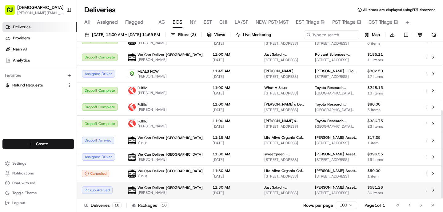
click at [213, 196] on span "[DATE]" at bounding box center [234, 193] width 42 height 5
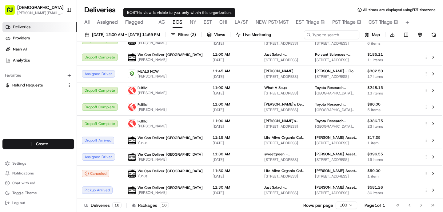
click at [192, 21] on span "NY" at bounding box center [193, 21] width 6 height 7
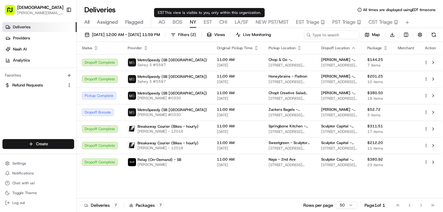
click at [208, 20] on span "EST" at bounding box center [208, 21] width 8 height 7
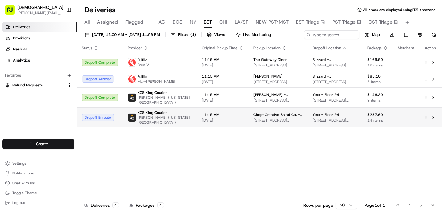
click at [214, 114] on span "11:15 AM" at bounding box center [223, 114] width 42 height 5
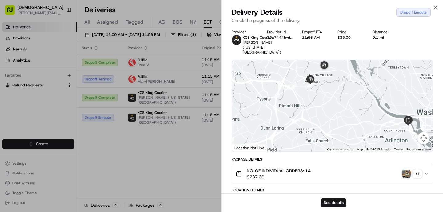
drag, startPoint x: 334, startPoint y: 70, endPoint x: 318, endPoint y: 71, distance: 16.0
click at [318, 71] on img at bounding box center [324, 65] width 12 height 12
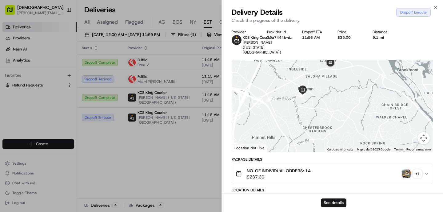
drag, startPoint x: 322, startPoint y: 77, endPoint x: 323, endPoint y: 109, distance: 31.4
click at [323, 108] on div at bounding box center [332, 106] width 201 height 92
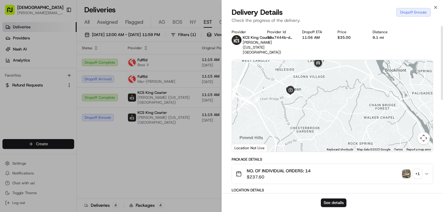
drag, startPoint x: 363, startPoint y: 98, endPoint x: 345, endPoint y: 77, distance: 27.4
click at [345, 77] on div at bounding box center [332, 106] width 201 height 92
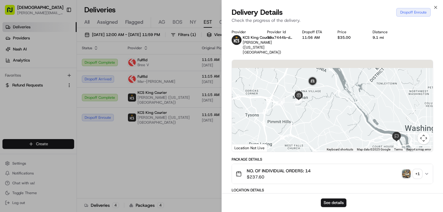
drag, startPoint x: 271, startPoint y: 114, endPoint x: 261, endPoint y: 142, distance: 29.5
click at [261, 142] on div at bounding box center [332, 106] width 201 height 92
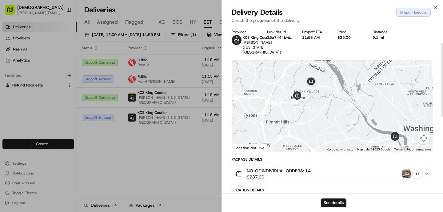
scroll to position [211, 0]
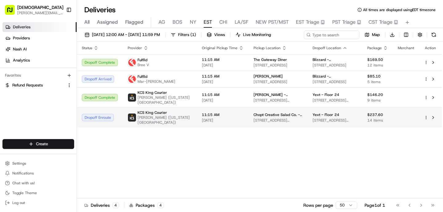
click at [254, 119] on span "[STREET_ADDRESS][PERSON_NAME]" at bounding box center [278, 120] width 49 height 5
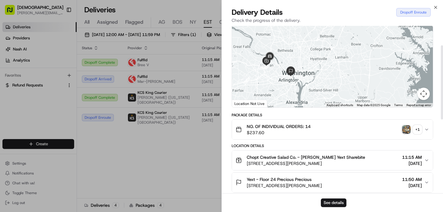
scroll to position [45, 0]
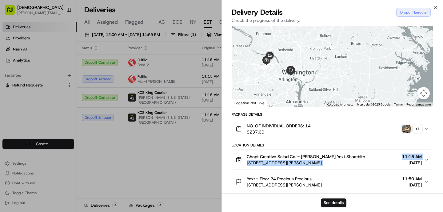
drag, startPoint x: 245, startPoint y: 163, endPoint x: 371, endPoint y: 163, distance: 126.6
click at [372, 163] on div "Chopt Creative Salad Co. - [PERSON_NAME] Yext Sharebite [STREET_ADDRESS][PERSON…" at bounding box center [330, 160] width 189 height 12
click at [371, 163] on div "Chopt Creative Salad Co. - [PERSON_NAME] Yext Sharebite [STREET_ADDRESS][PERSON…" at bounding box center [330, 160] width 189 height 12
drag, startPoint x: 353, startPoint y: 163, endPoint x: 248, endPoint y: 163, distance: 104.4
click at [248, 163] on div "Chopt Creative Salad Co. - [PERSON_NAME] Yext Sharebite [STREET_ADDRESS][PERSON…" at bounding box center [330, 160] width 189 height 12
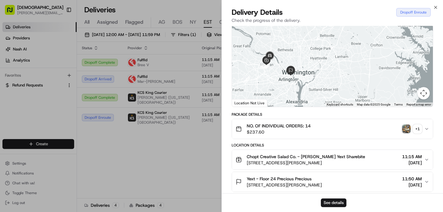
drag, startPoint x: 341, startPoint y: 188, endPoint x: 253, endPoint y: 187, distance: 88.7
click at [253, 187] on button "Yext - Floor 24 Precious Precious [STREET_ADDRESS][PERSON_NAME] 11:50 AM [DATE]" at bounding box center [332, 182] width 201 height 20
drag, startPoint x: 245, startPoint y: 186, endPoint x: 338, endPoint y: 183, distance: 93.0
click at [338, 183] on div "Yext - Floor 24 Precious Precious [STREET_ADDRESS][PERSON_NAME] 11:50 AM [DATE]" at bounding box center [330, 182] width 189 height 12
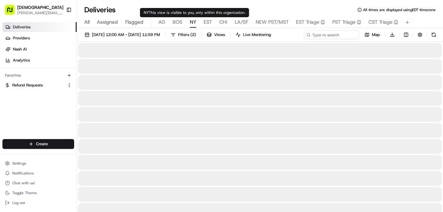
click at [191, 23] on span "NY" at bounding box center [193, 21] width 6 height 7
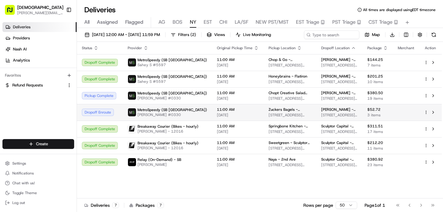
click at [180, 114] on div "MetroSpeedy (SB [GEOGRAPHIC_DATA]) [PERSON_NAME] #0330" at bounding box center [167, 112] width 79 height 10
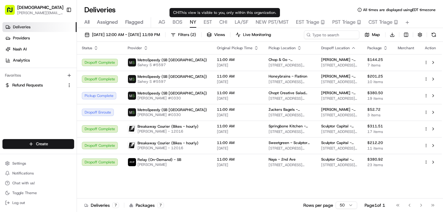
click at [225, 22] on span "CHI" at bounding box center [224, 21] width 8 height 7
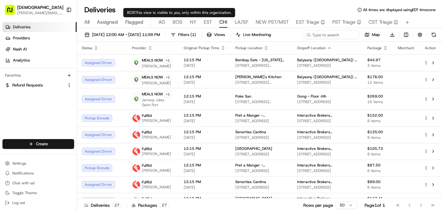
click at [177, 25] on span "BOS" at bounding box center [178, 21] width 10 height 7
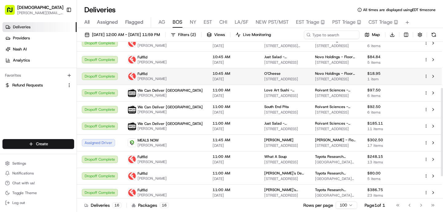
scroll to position [122, 0]
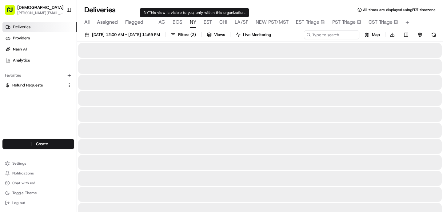
click at [192, 21] on span "NY" at bounding box center [193, 21] width 6 height 7
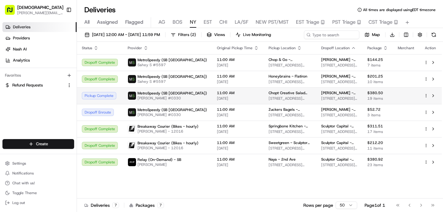
click at [199, 92] on td "MetroSpeedy (SB [GEOGRAPHIC_DATA]) [PERSON_NAME] #0330" at bounding box center [167, 95] width 89 height 17
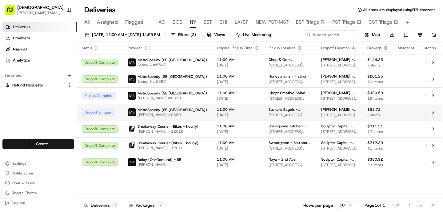
click at [199, 112] on td "MetroSpeedy (SB [GEOGRAPHIC_DATA]) [PERSON_NAME] #0330" at bounding box center [167, 112] width 89 height 17
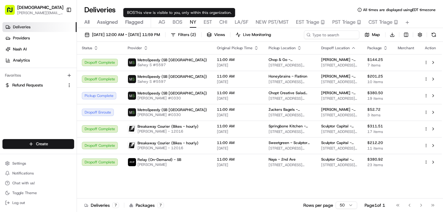
click at [179, 24] on span "BOS" at bounding box center [178, 21] width 10 height 7
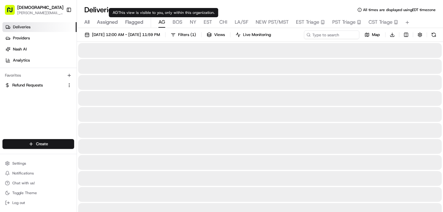
click at [160, 23] on span "AG" at bounding box center [162, 21] width 7 height 7
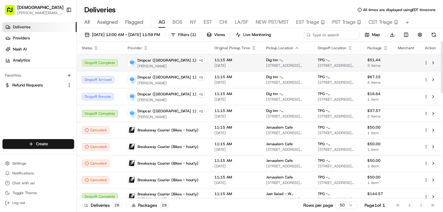
click at [181, 56] on td "Dropcar ([GEOGRAPHIC_DATA] 1) + 1 [PERSON_NAME]" at bounding box center [166, 62] width 87 height 17
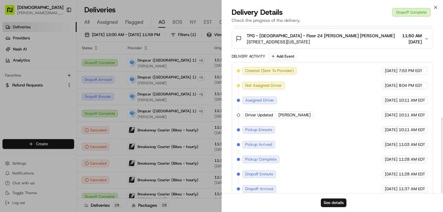
scroll to position [201, 0]
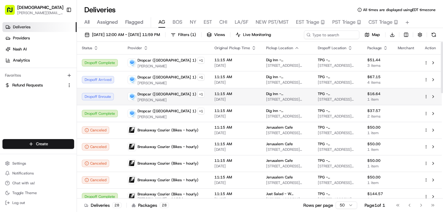
click at [185, 93] on div "Dropcar ([GEOGRAPHIC_DATA] 1) + 1 [PERSON_NAME]" at bounding box center [166, 97] width 77 height 12
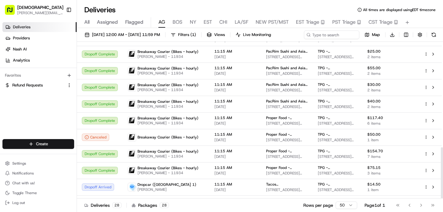
scroll to position [322, 0]
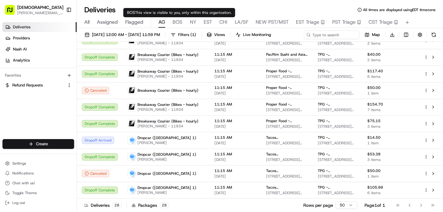
click at [182, 23] on span "BOS" at bounding box center [178, 21] width 10 height 7
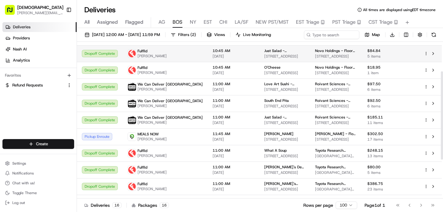
scroll to position [122, 0]
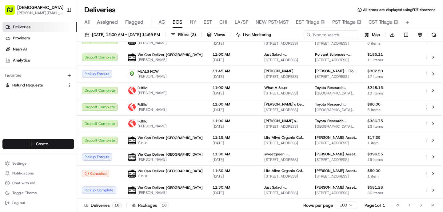
click at [185, 18] on div "All Assigned Flagged [PERSON_NAME] NY EST CHI LA/SF NEW PST/MST EST Triage PST …" at bounding box center [260, 22] width 366 height 11
click at [195, 16] on div "All Assigned Flagged [PERSON_NAME] NY EST CHI LA/SF NEW PST/MST EST Triage PST …" at bounding box center [260, 21] width 366 height 13
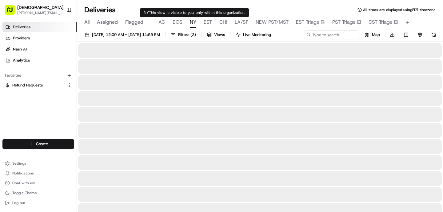
click at [193, 22] on span "NY" at bounding box center [193, 21] width 6 height 7
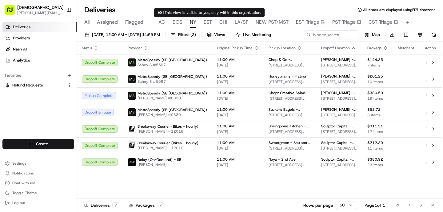
click at [205, 24] on span "EST" at bounding box center [208, 21] width 8 height 7
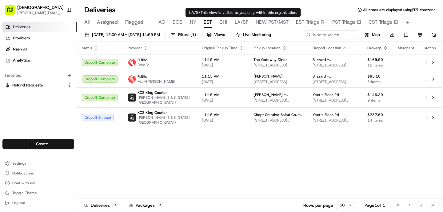
click at [240, 24] on span "LA/SF" at bounding box center [242, 21] width 14 height 7
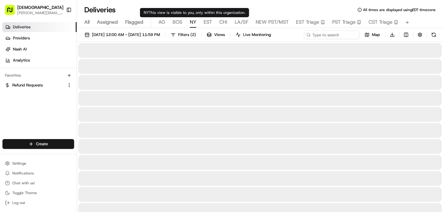
click at [194, 22] on span "NY" at bounding box center [193, 21] width 6 height 7
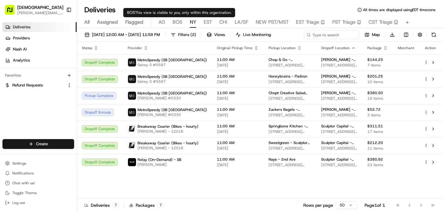
click at [173, 22] on span "BOS" at bounding box center [178, 21] width 10 height 7
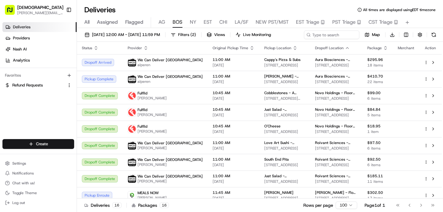
click at [164, 21] on span "AG" at bounding box center [162, 21] width 7 height 7
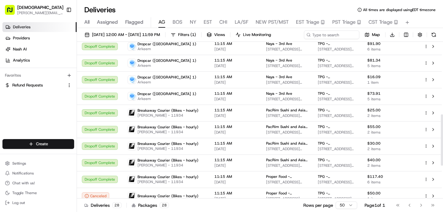
scroll to position [322, 0]
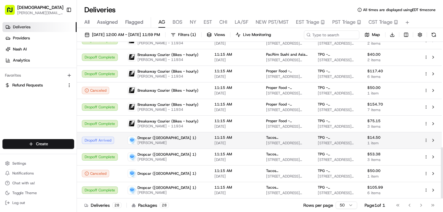
click at [193, 143] on div "Dropcar ([GEOGRAPHIC_DATA] 1) [PERSON_NAME]" at bounding box center [166, 140] width 77 height 10
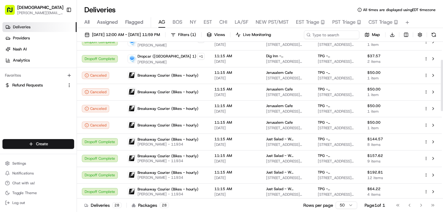
scroll to position [0, 0]
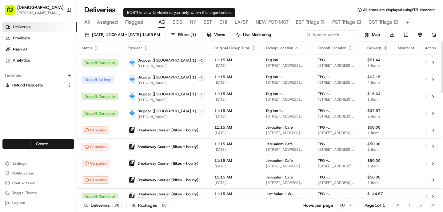
click at [180, 25] on span "BOS" at bounding box center [178, 21] width 10 height 7
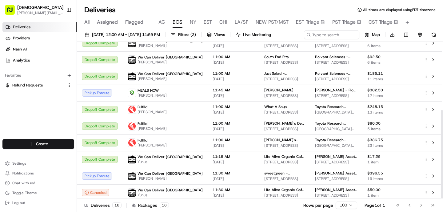
scroll to position [122, 0]
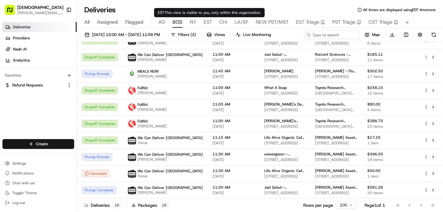
click at [199, 22] on div "All Assigned Flagged [PERSON_NAME] NY EST CHI LA/SF NEW PST/MST EST Triage PST …" at bounding box center [260, 22] width 366 height 11
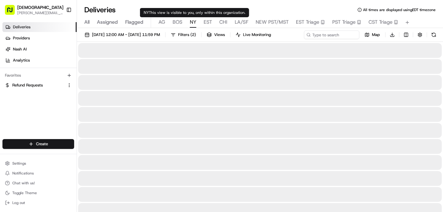
click at [195, 22] on span "NY" at bounding box center [193, 21] width 6 height 7
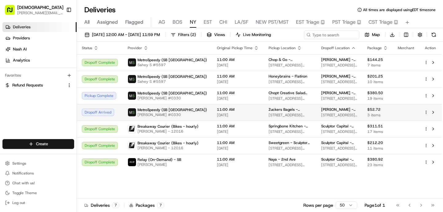
click at [191, 118] on td "MetroSpeedy (SB [GEOGRAPHIC_DATA]) [PERSON_NAME] #0330" at bounding box center [167, 112] width 89 height 17
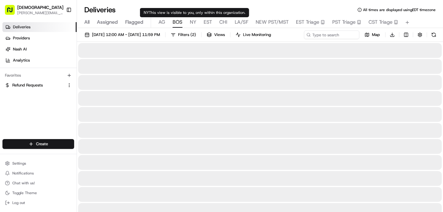
click at [180, 22] on span "BOS" at bounding box center [178, 21] width 10 height 7
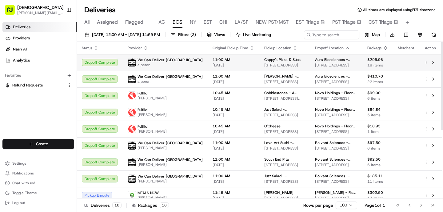
click at [176, 65] on td "We Can Deliver Boston alperen" at bounding box center [165, 62] width 85 height 17
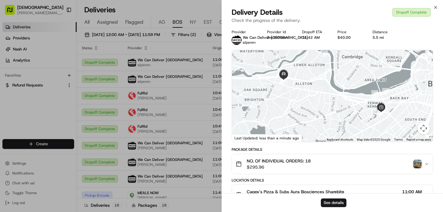
click at [417, 166] on img "button" at bounding box center [418, 164] width 9 height 9
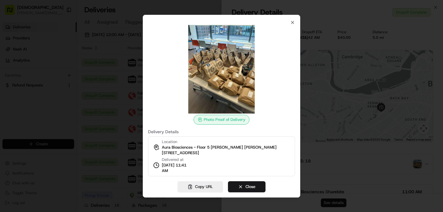
click at [401, 172] on div at bounding box center [221, 106] width 443 height 212
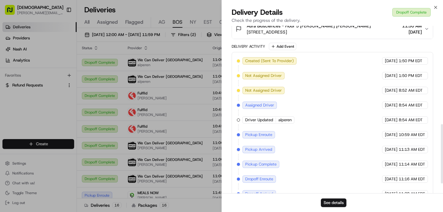
scroll to position [306, 0]
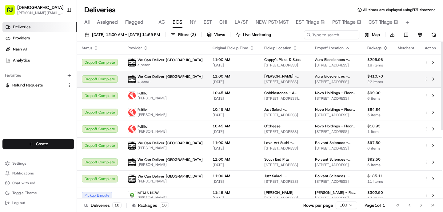
click at [208, 80] on td "11:00 AM [DATE]" at bounding box center [234, 79] width 52 height 17
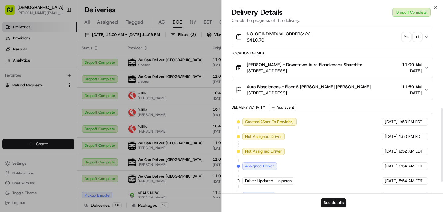
scroll to position [216, 0]
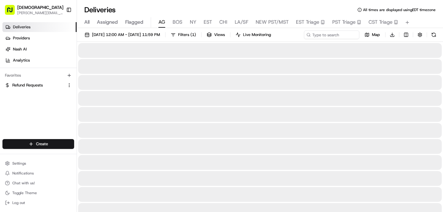
click at [160, 26] on button "AG" at bounding box center [162, 22] width 7 height 10
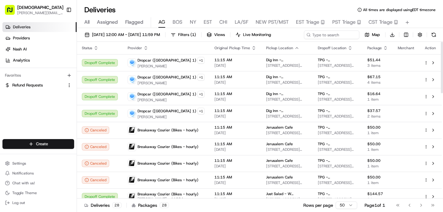
click at [180, 20] on span "BOS" at bounding box center [178, 21] width 10 height 7
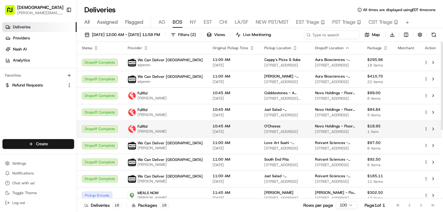
scroll to position [122, 0]
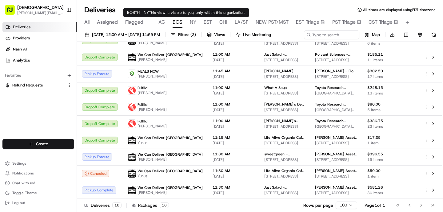
click at [197, 25] on div "All Assigned Flagged [PERSON_NAME] NY EST CHI LA/SF NEW PST/MST EST Triage PST …" at bounding box center [260, 22] width 366 height 11
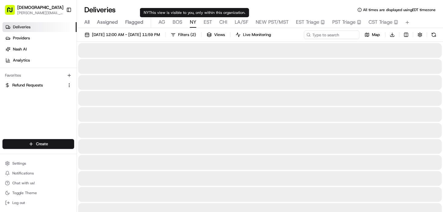
click at [195, 24] on span "NY" at bounding box center [193, 21] width 6 height 7
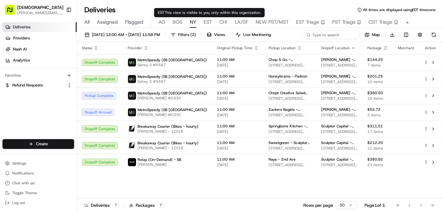
click at [204, 23] on span "EST" at bounding box center [208, 21] width 8 height 7
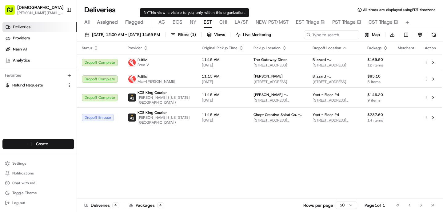
click at [191, 22] on span "NY" at bounding box center [193, 21] width 6 height 7
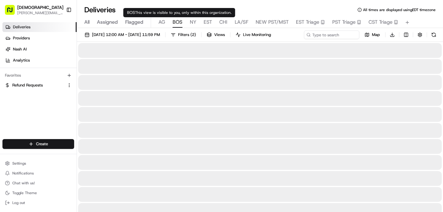
click at [176, 24] on span "BOS" at bounding box center [178, 21] width 10 height 7
click at [191, 23] on span "NY" at bounding box center [193, 21] width 6 height 7
click at [178, 23] on span "BOS" at bounding box center [178, 21] width 10 height 7
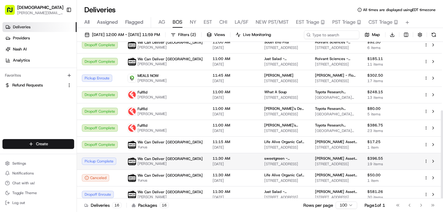
scroll to position [122, 0]
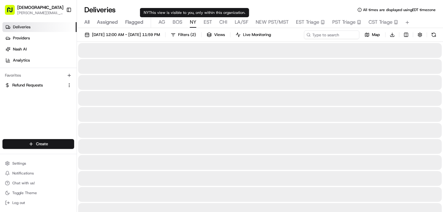
click at [193, 22] on span "NY" at bounding box center [193, 21] width 6 height 7
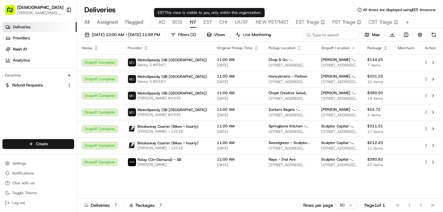
click at [208, 23] on span "EST" at bounding box center [208, 21] width 8 height 7
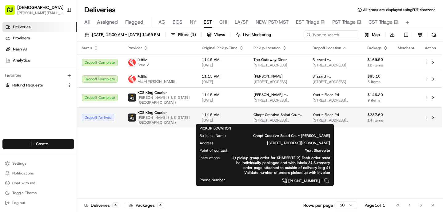
click at [254, 119] on span "[STREET_ADDRESS][PERSON_NAME]" at bounding box center [278, 120] width 49 height 5
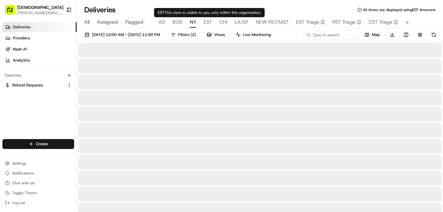
click at [193, 22] on span "NY" at bounding box center [193, 21] width 6 height 7
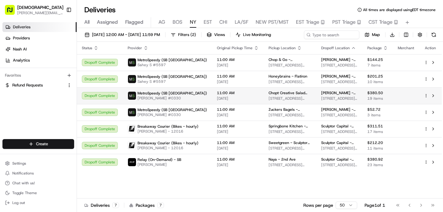
click at [217, 96] on span "[DATE]" at bounding box center [238, 98] width 42 height 5
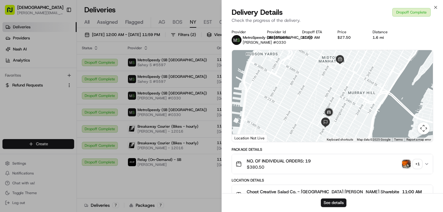
scroll to position [246, 0]
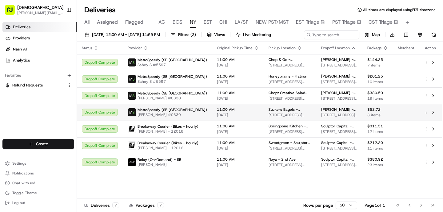
click at [177, 113] on div "MetroSpeedy (SB [GEOGRAPHIC_DATA]) [PERSON_NAME] #0330" at bounding box center [167, 112] width 79 height 10
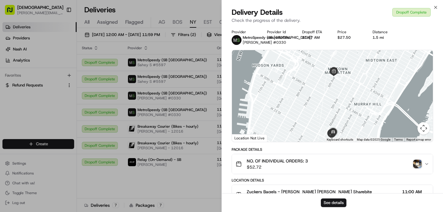
click at [421, 161] on img "button" at bounding box center [418, 164] width 9 height 9
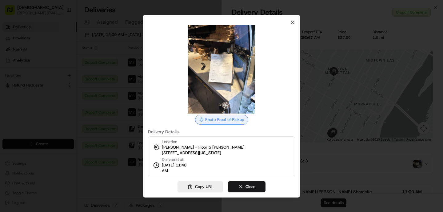
click at [129, 118] on div at bounding box center [221, 106] width 443 height 212
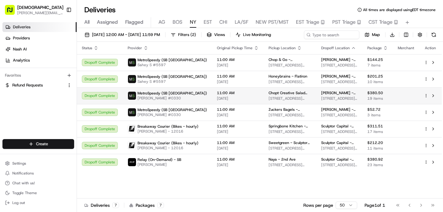
click at [161, 104] on td "MetroSpeedy (SB [GEOGRAPHIC_DATA]) [PERSON_NAME] #0330" at bounding box center [167, 95] width 89 height 17
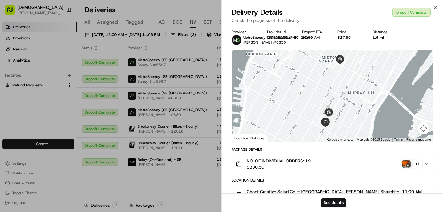
click at [404, 167] on img "button" at bounding box center [406, 164] width 9 height 9
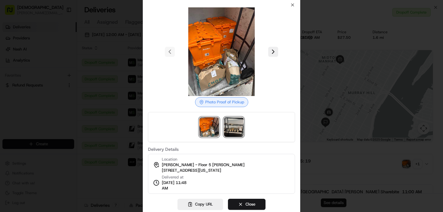
click at [235, 136] on img at bounding box center [234, 127] width 20 height 20
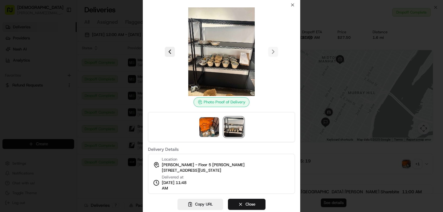
click at [151, 121] on div at bounding box center [221, 127] width 147 height 30
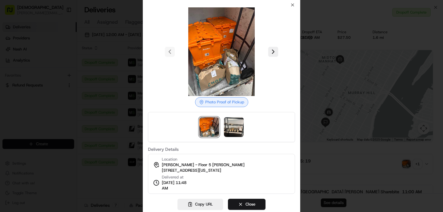
click at [121, 117] on div at bounding box center [221, 106] width 443 height 212
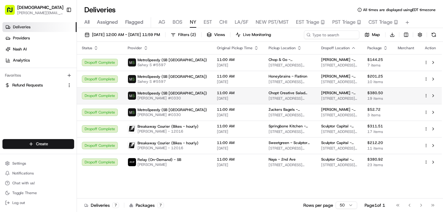
click at [160, 99] on span "[PERSON_NAME] #0330" at bounding box center [173, 98] width 70 height 5
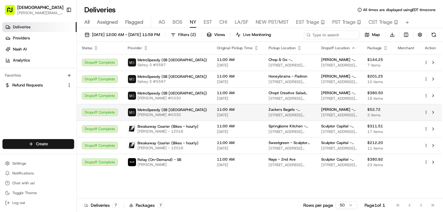
click at [143, 114] on span "[PERSON_NAME] #0330" at bounding box center [173, 114] width 70 height 5
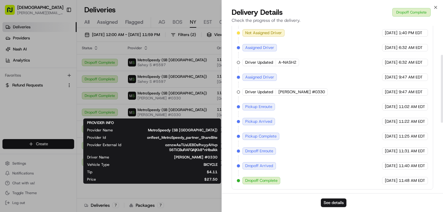
scroll to position [19, 0]
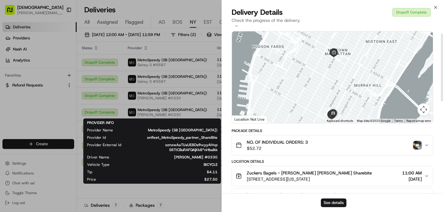
click at [121, 120] on div "PROVIDER INFO Provider Name MetroSpeedy (SB NYC) Provider Id onfleet_MetroSpeed…" at bounding box center [152, 151] width 138 height 65
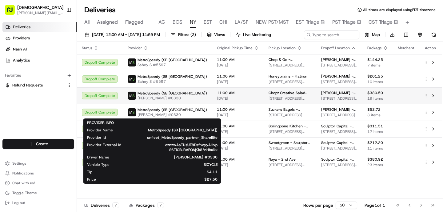
click at [167, 98] on span "[PERSON_NAME] #0330" at bounding box center [173, 98] width 70 height 5
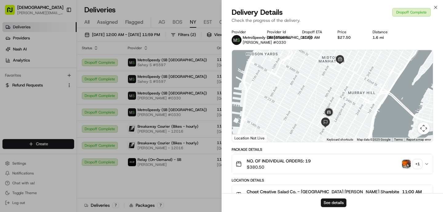
click at [408, 164] on img "button" at bounding box center [406, 164] width 9 height 9
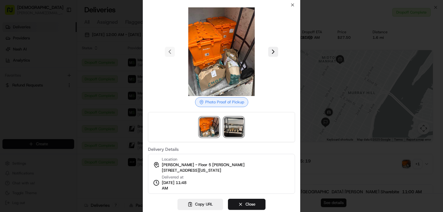
click at [232, 130] on img at bounding box center [234, 127] width 20 height 20
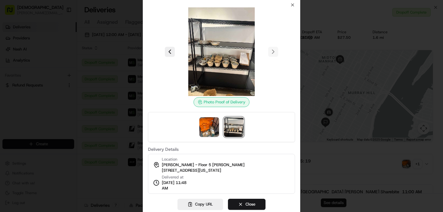
click at [238, 56] on img at bounding box center [221, 51] width 89 height 89
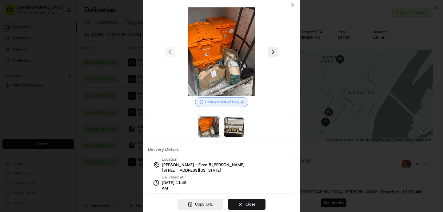
click at [115, 74] on div at bounding box center [221, 106] width 443 height 212
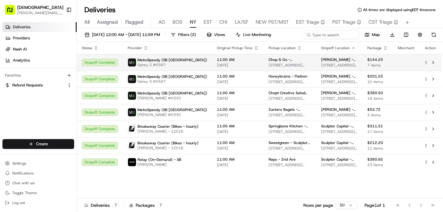
click at [186, 66] on div "MetroSpeedy (SB [GEOGRAPHIC_DATA]) Sahey S #5597" at bounding box center [167, 63] width 79 height 10
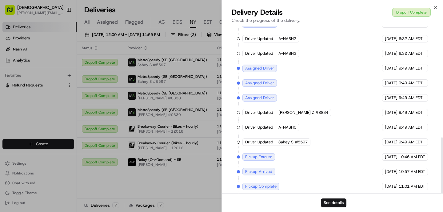
scroll to position [334, 0]
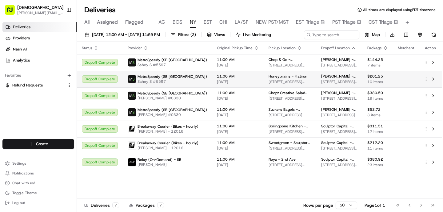
click at [195, 82] on div "MetroSpeedy (SB [GEOGRAPHIC_DATA]) Sahey S #5597" at bounding box center [167, 79] width 79 height 10
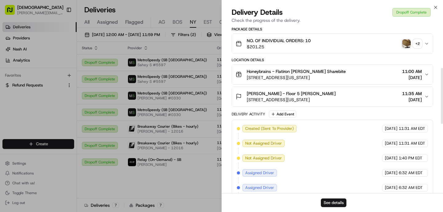
scroll to position [106, 0]
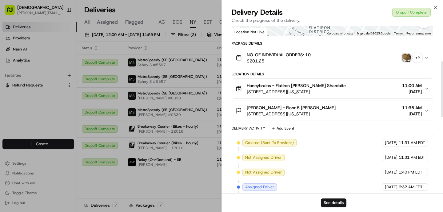
click at [411, 62] on button "+ 2" at bounding box center [412, 58] width 20 height 9
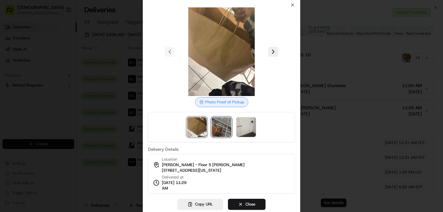
click at [222, 120] on img at bounding box center [222, 127] width 20 height 20
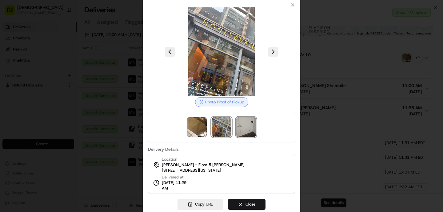
click at [250, 125] on img at bounding box center [246, 127] width 20 height 20
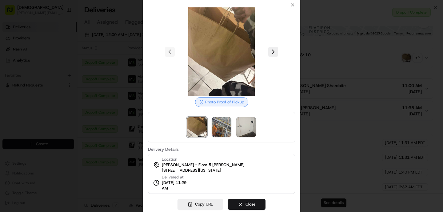
click at [110, 63] on div at bounding box center [221, 106] width 443 height 212
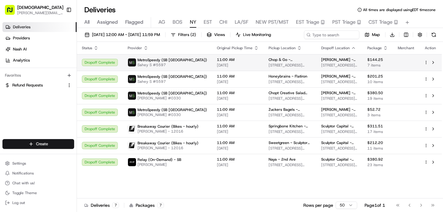
click at [157, 66] on span "Sahey S #5597" at bounding box center [173, 65] width 70 height 5
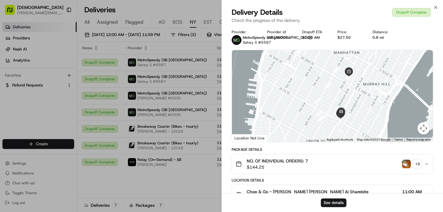
click at [409, 165] on img "button" at bounding box center [406, 164] width 9 height 9
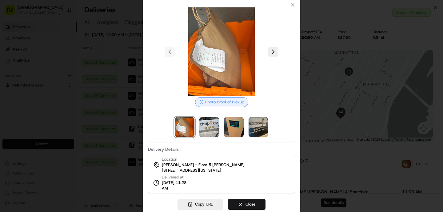
click at [248, 130] on div at bounding box center [221, 127] width 147 height 30
click at [260, 131] on img at bounding box center [259, 127] width 20 height 20
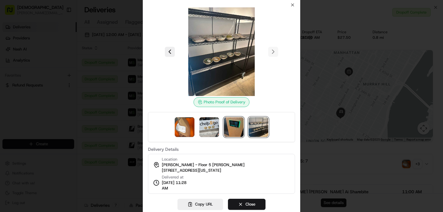
click at [235, 127] on img at bounding box center [234, 127] width 20 height 20
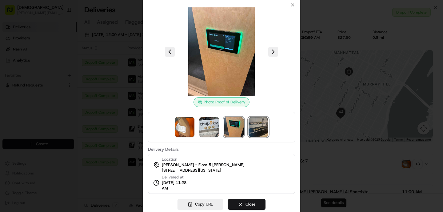
click at [256, 128] on img at bounding box center [259, 127] width 20 height 20
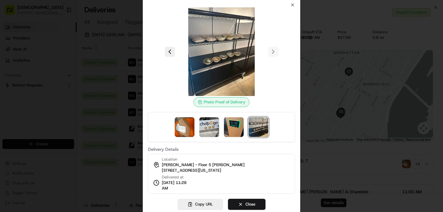
click at [123, 120] on div at bounding box center [221, 106] width 443 height 212
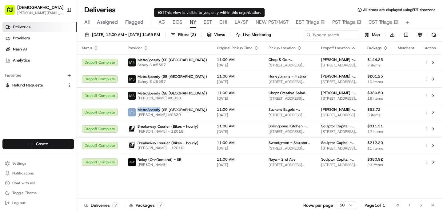
click at [208, 22] on span "EST" at bounding box center [208, 21] width 8 height 7
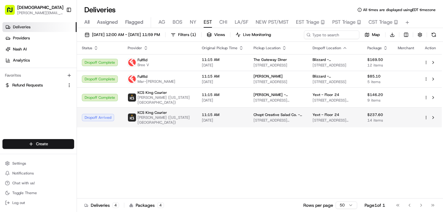
click at [254, 115] on span "Chopt Creative Salad Co. - [PERSON_NAME]" at bounding box center [278, 114] width 49 height 5
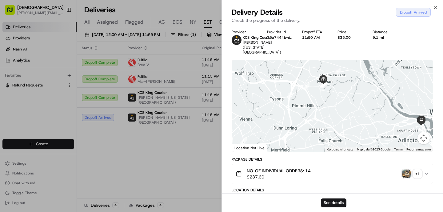
click at [405, 172] on img "button" at bounding box center [406, 174] width 9 height 9
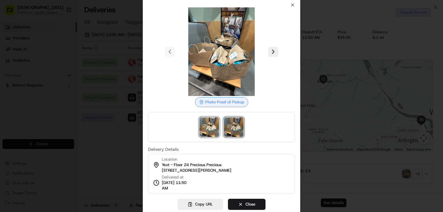
click at [238, 126] on img at bounding box center [234, 127] width 20 height 20
click at [119, 122] on div at bounding box center [221, 106] width 443 height 212
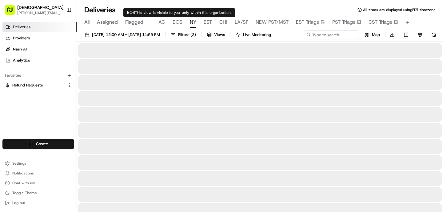
click at [192, 24] on span "NY" at bounding box center [193, 21] width 6 height 7
click at [177, 22] on span "BOS" at bounding box center [178, 21] width 10 height 7
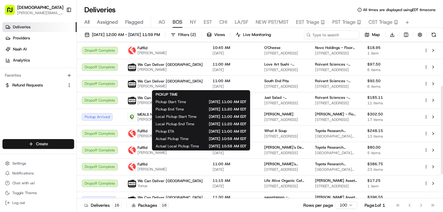
scroll to position [122, 0]
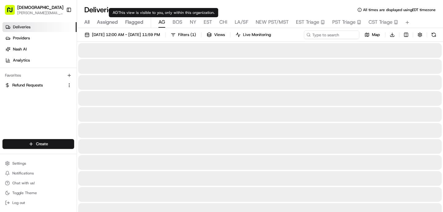
click at [164, 22] on span "AG" at bounding box center [162, 21] width 7 height 7
click at [177, 20] on span "BOS" at bounding box center [178, 21] width 10 height 7
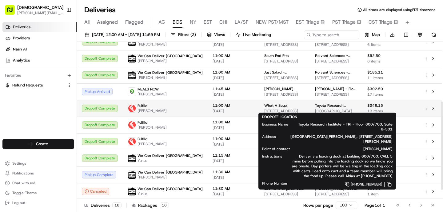
scroll to position [103, 0]
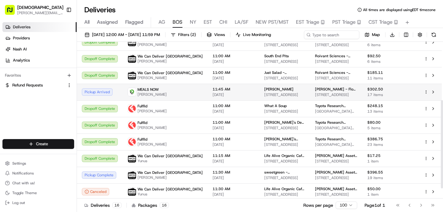
click at [288, 86] on td "Basil Rice 479 Harvard St, Brookline, MA 02446, USA" at bounding box center [285, 92] width 51 height 17
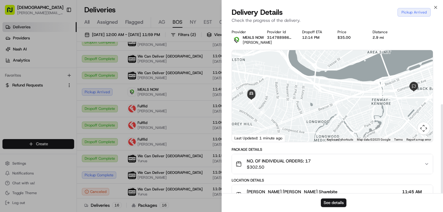
scroll to position [147, 0]
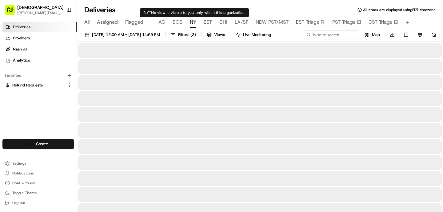
click at [192, 24] on span "NY" at bounding box center [193, 21] width 6 height 7
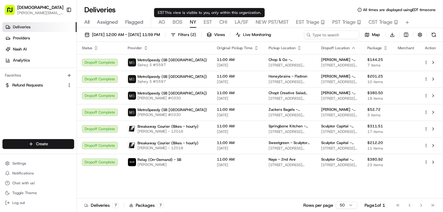
click at [206, 25] on span "EST" at bounding box center [208, 21] width 8 height 7
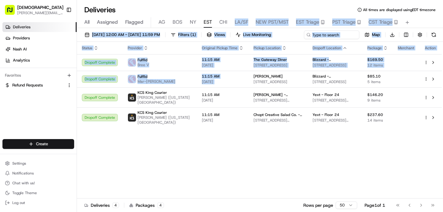
drag, startPoint x: 228, startPoint y: 23, endPoint x: 244, endPoint y: 141, distance: 119.7
click at [244, 139] on div "Deliveries All times are displayed using EDT timezone All Assigned Flagged AG B…" at bounding box center [260, 106] width 366 height 212
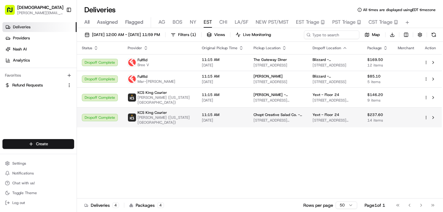
click at [254, 119] on span "[STREET_ADDRESS][PERSON_NAME]" at bounding box center [278, 120] width 49 height 5
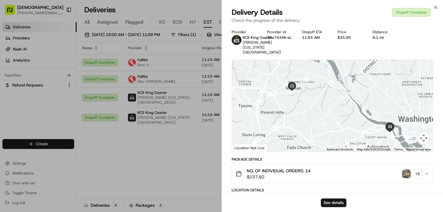
click at [406, 173] on img "button" at bounding box center [406, 174] width 9 height 9
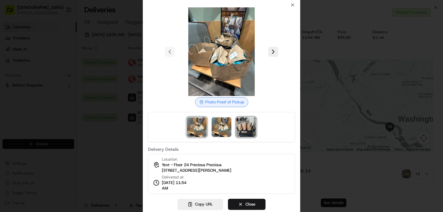
click at [244, 131] on img at bounding box center [246, 127] width 20 height 20
click at [122, 111] on div at bounding box center [221, 106] width 443 height 212
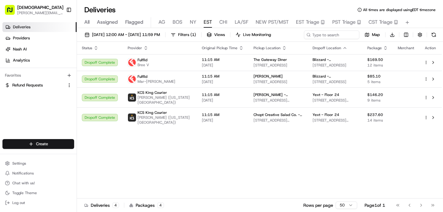
click at [221, 22] on span "CHI" at bounding box center [224, 21] width 8 height 7
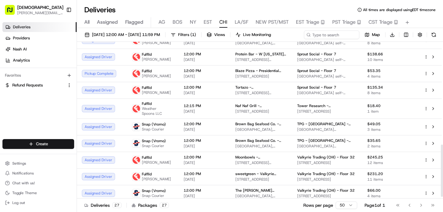
scroll to position [314, 0]
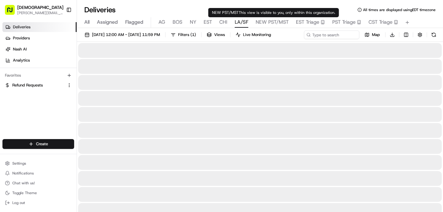
click at [240, 19] on span "LA/SF" at bounding box center [242, 21] width 14 height 7
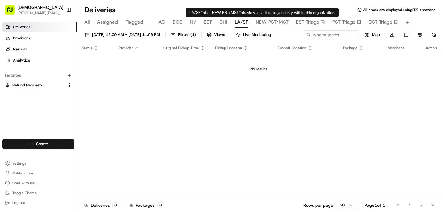
click at [280, 28] on div "08/18/2025 12:00 AM - 08/18/2025 11:59 PM Filters ( 1 ) Views Live Monitoring M…" at bounding box center [260, 120] width 366 height 185
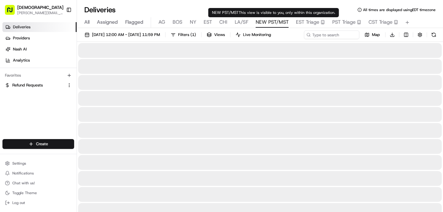
click at [277, 22] on span "NEW PST/MST" at bounding box center [272, 21] width 33 height 7
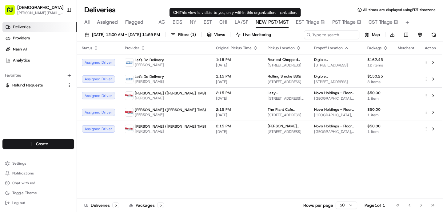
click at [221, 26] on span "CHI" at bounding box center [224, 21] width 8 height 7
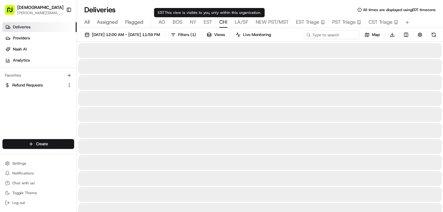
click at [204, 22] on span "EST" at bounding box center [208, 21] width 8 height 7
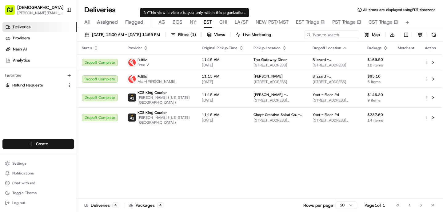
click at [193, 24] on span "NY" at bounding box center [193, 21] width 6 height 7
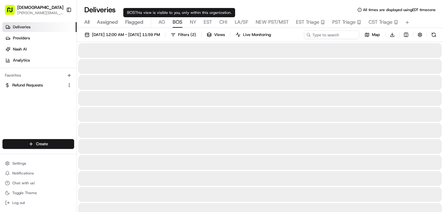
click at [176, 22] on span "BOS" at bounding box center [178, 21] width 10 height 7
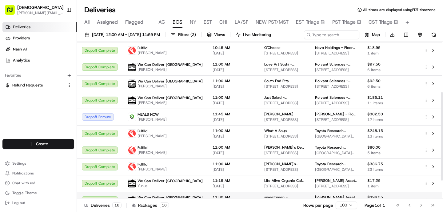
scroll to position [24, 0]
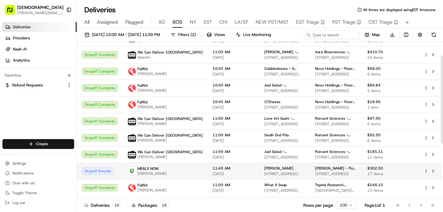
click at [171, 170] on div "MEALS NOW Ahmet Guclu" at bounding box center [165, 171] width 75 height 10
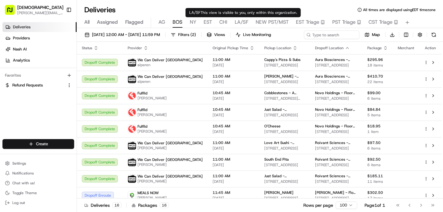
click at [247, 22] on span "LA/SF" at bounding box center [242, 21] width 14 height 7
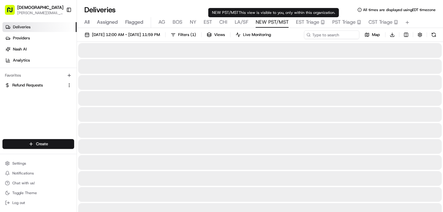
click at [260, 21] on span "NEW PST/MST" at bounding box center [272, 21] width 33 height 7
